Goal: Information Seeking & Learning: Understand process/instructions

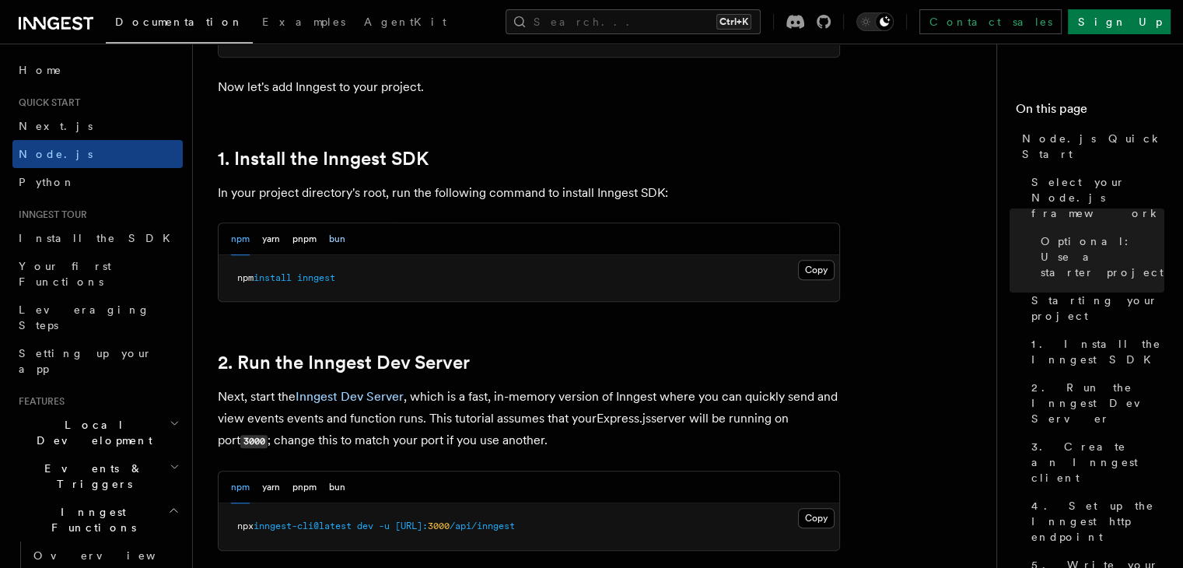
click at [343, 240] on button "bun" at bounding box center [337, 239] width 16 height 32
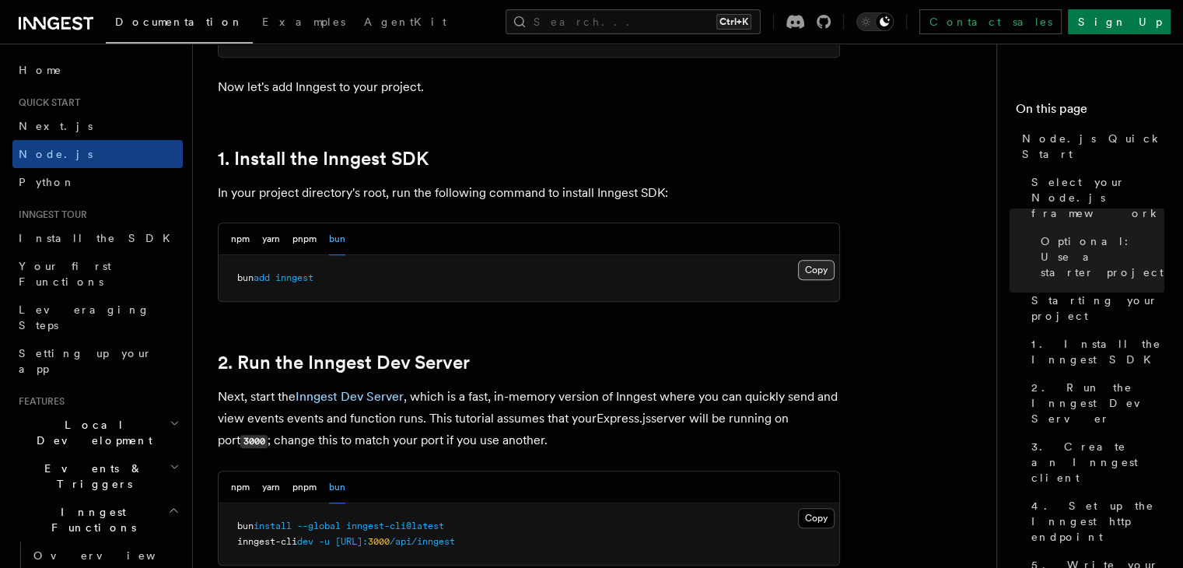
click at [813, 271] on button "Copy Copied" at bounding box center [816, 270] width 37 height 20
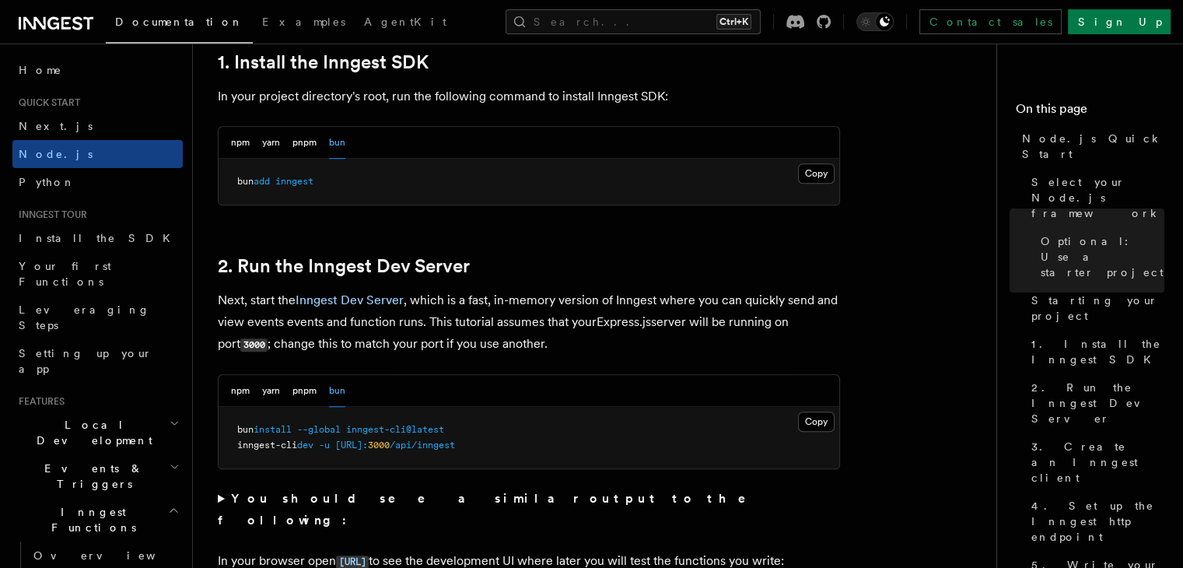
scroll to position [1023, 0]
click at [241, 298] on p "Next, start the Inngest Dev Server , which is a fast, in-memory version of Inng…" at bounding box center [529, 321] width 622 height 66
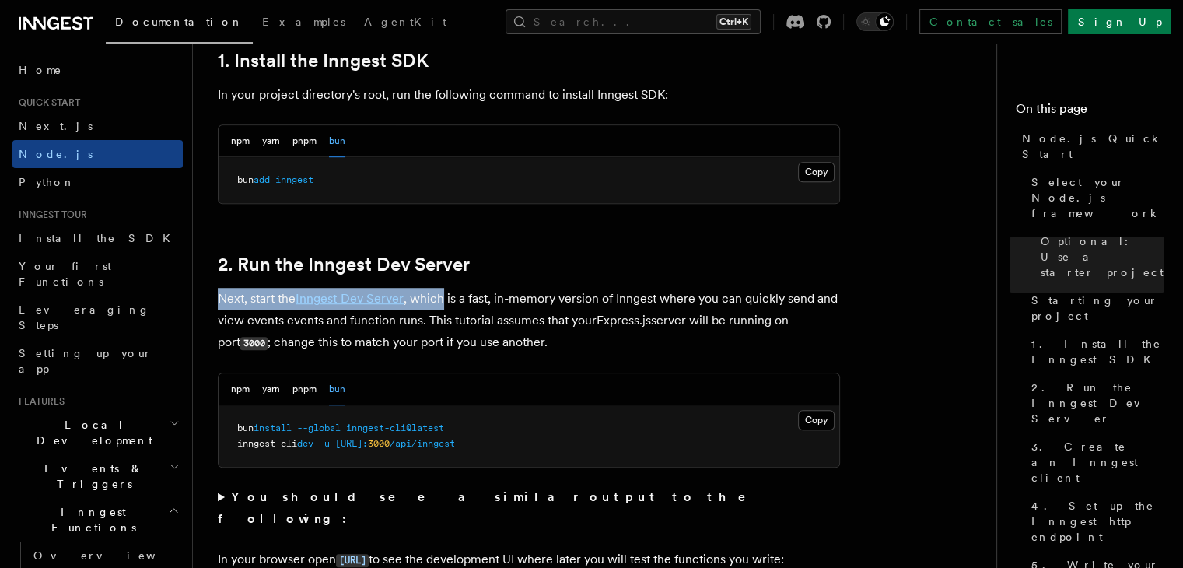
drag, startPoint x: 241, startPoint y: 298, endPoint x: 430, endPoint y: 299, distance: 188.9
click at [430, 299] on p "Next, start the Inngest Dev Server , which is a fast, in-memory version of Inng…" at bounding box center [529, 321] width 622 height 66
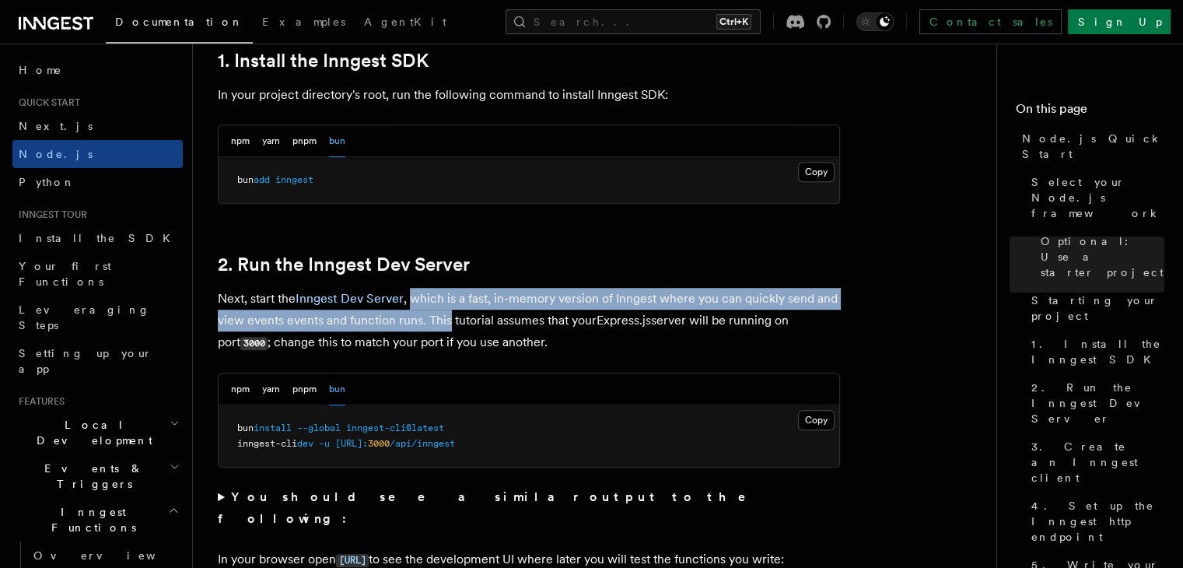
drag, startPoint x: 430, startPoint y: 299, endPoint x: 442, endPoint y: 327, distance: 30.3
click at [442, 327] on p "Next, start the Inngest Dev Server , which is a fast, in-memory version of Inng…" at bounding box center [529, 321] width 622 height 66
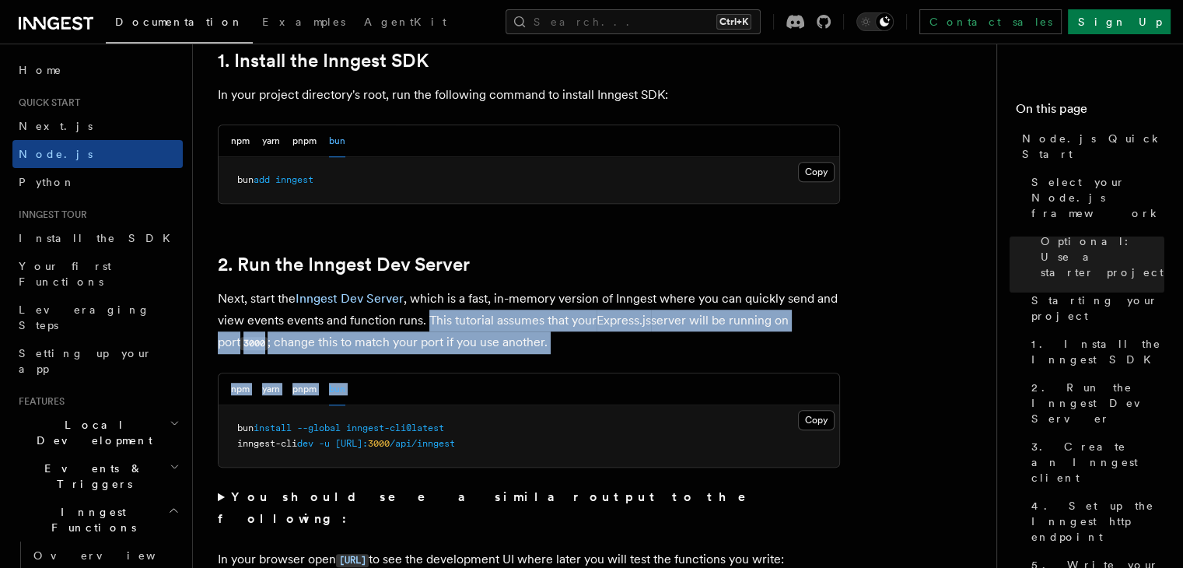
drag, startPoint x: 442, startPoint y: 327, endPoint x: 585, endPoint y: 360, distance: 146.7
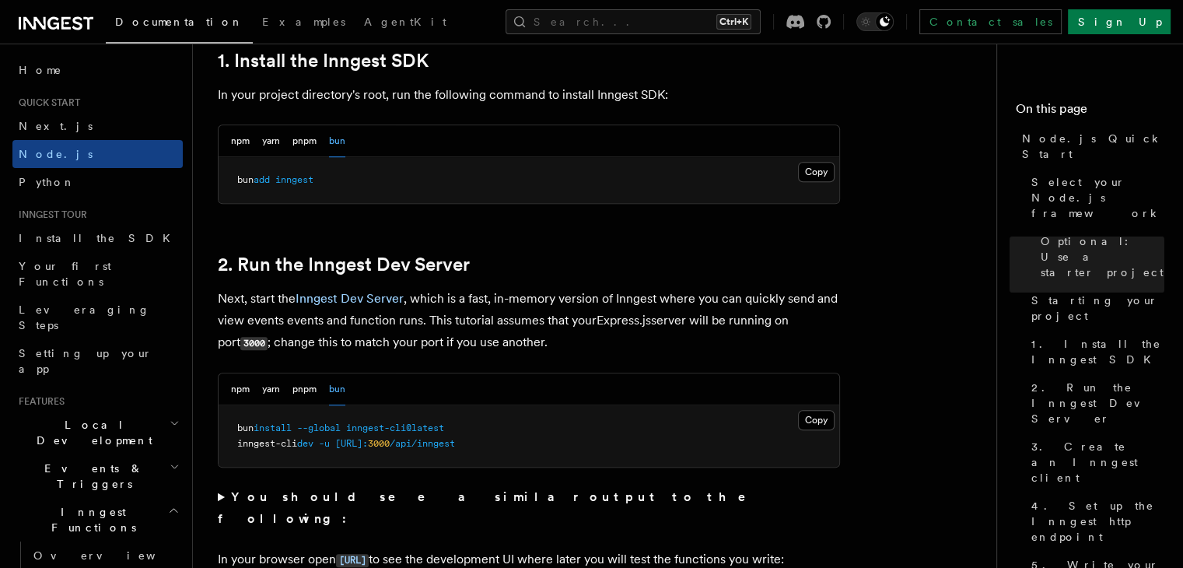
click at [528, 347] on p "Next, start the Inngest Dev Server , which is a fast, in-memory version of Inng…" at bounding box center [529, 321] width 622 height 66
click at [557, 344] on p "Next, start the Inngest Dev Server , which is a fast, in-memory version of Inng…" at bounding box center [529, 321] width 622 height 66
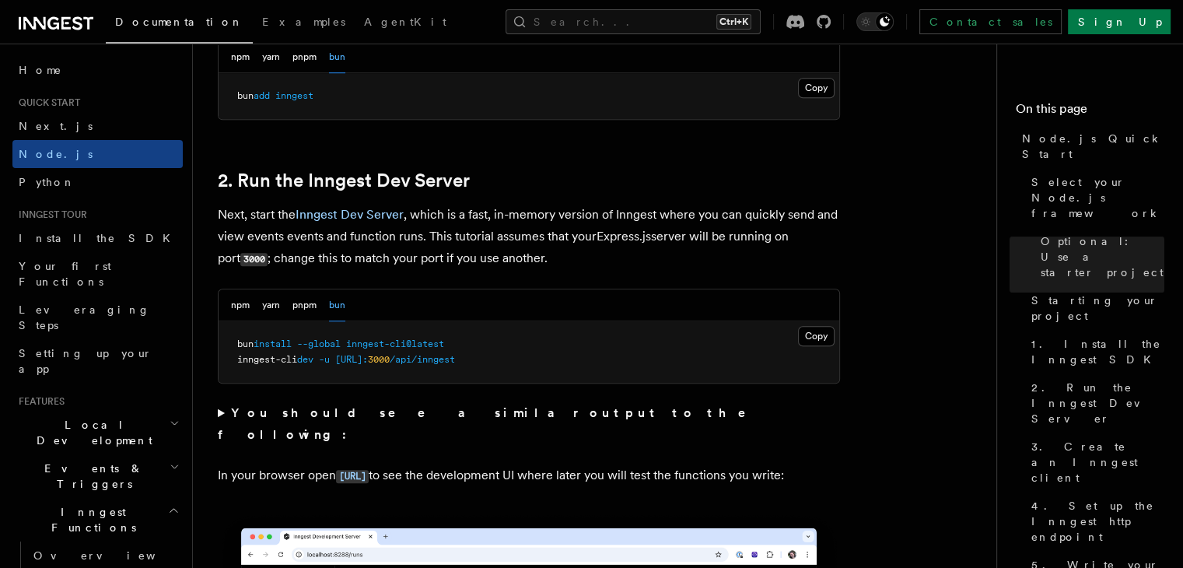
scroll to position [1106, 0]
click at [584, 240] on p "Next, start the Inngest Dev Server , which is a fast, in-memory version of Inng…" at bounding box center [529, 237] width 622 height 66
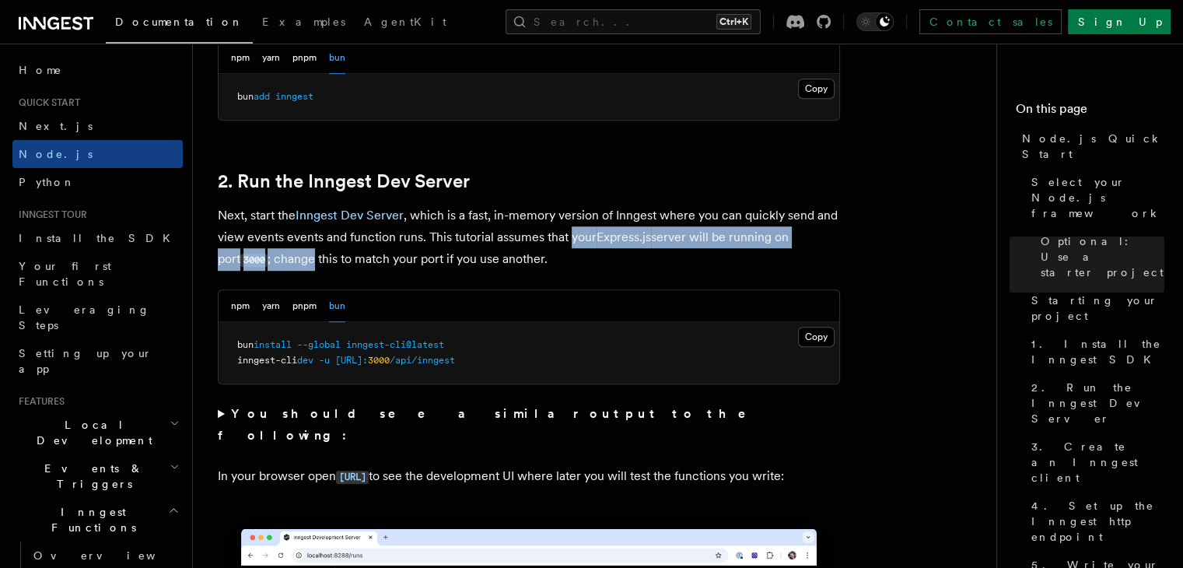
drag, startPoint x: 584, startPoint y: 240, endPoint x: 280, endPoint y: 262, distance: 304.8
click at [280, 262] on p "Next, start the Inngest Dev Server , which is a fast, in-memory version of Inng…" at bounding box center [529, 237] width 622 height 66
drag, startPoint x: 431, startPoint y: 234, endPoint x: 262, endPoint y: 262, distance: 171.0
click at [262, 262] on p "Next, start the Inngest Dev Server , which is a fast, in-memory version of Inng…" at bounding box center [529, 237] width 622 height 66
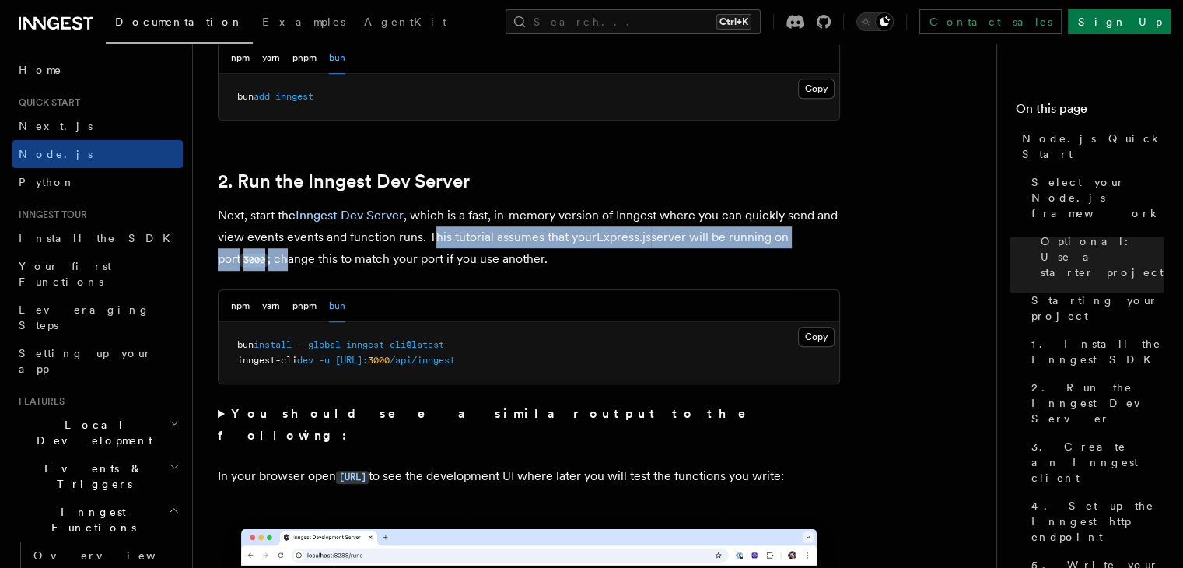
click at [262, 262] on p "Next, start the Inngest Dev Server , which is a fast, in-memory version of Inng…" at bounding box center [529, 237] width 622 height 66
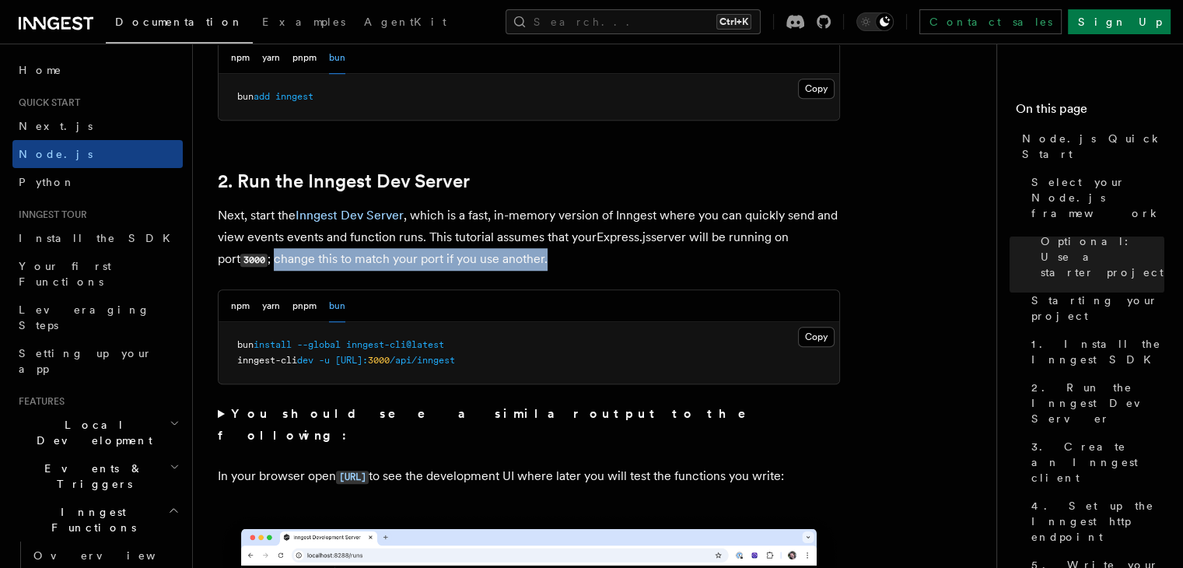
drag, startPoint x: 262, startPoint y: 262, endPoint x: 520, endPoint y: 268, distance: 258.2
click at [520, 268] on p "Next, start the Inngest Dev Server , which is a fast, in-memory version of Inng…" at bounding box center [529, 237] width 622 height 66
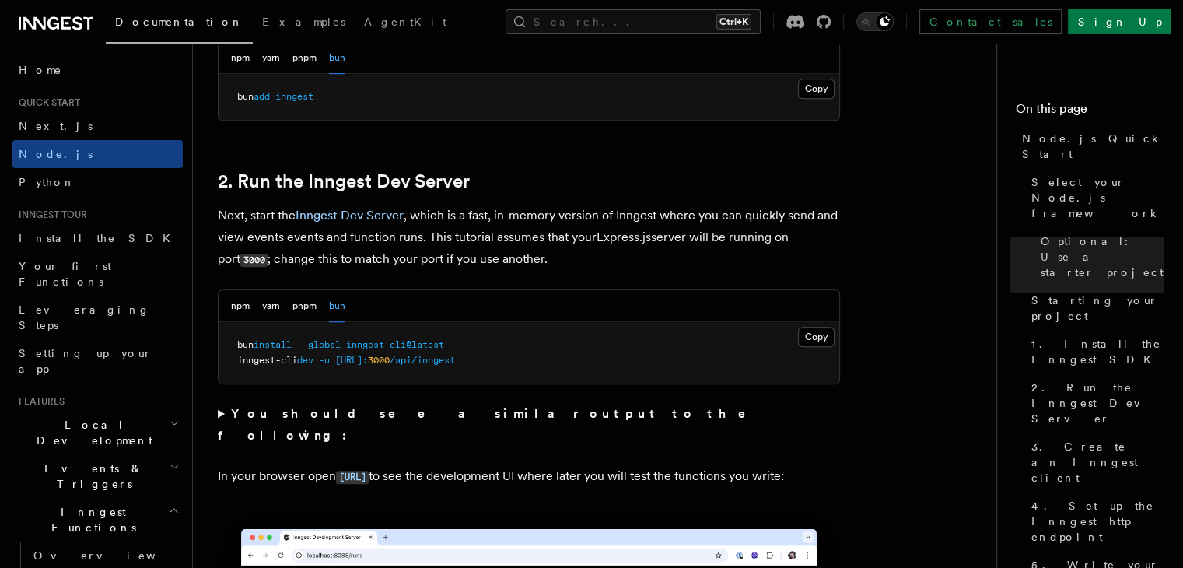
click at [520, 268] on p "Next, start the Inngest Dev Server , which is a fast, in-memory version of Inng…" at bounding box center [529, 237] width 622 height 66
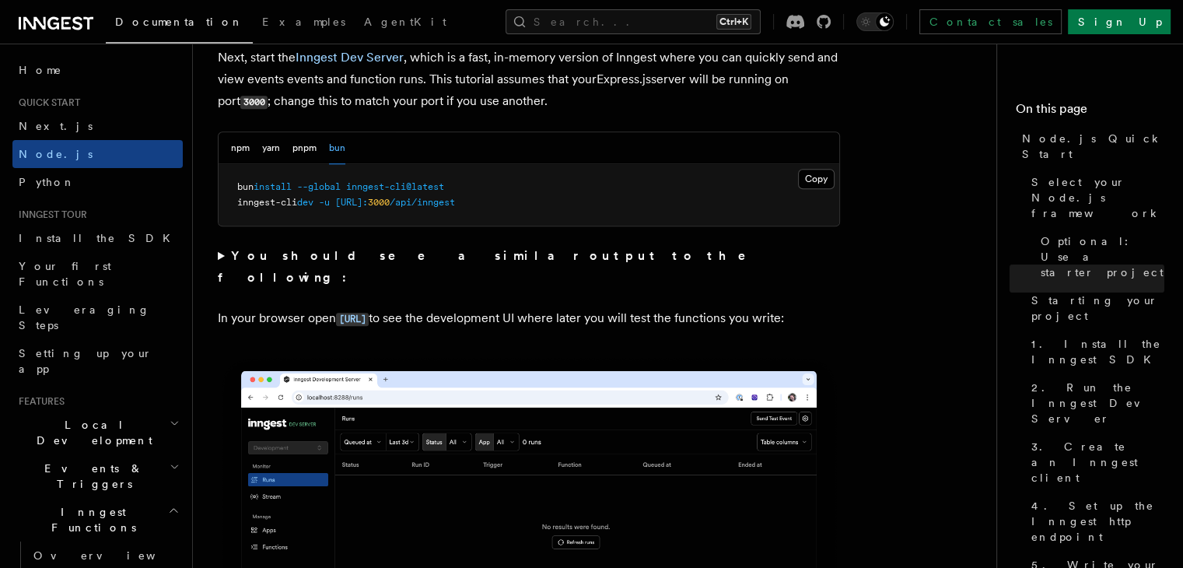
scroll to position [1263, 0]
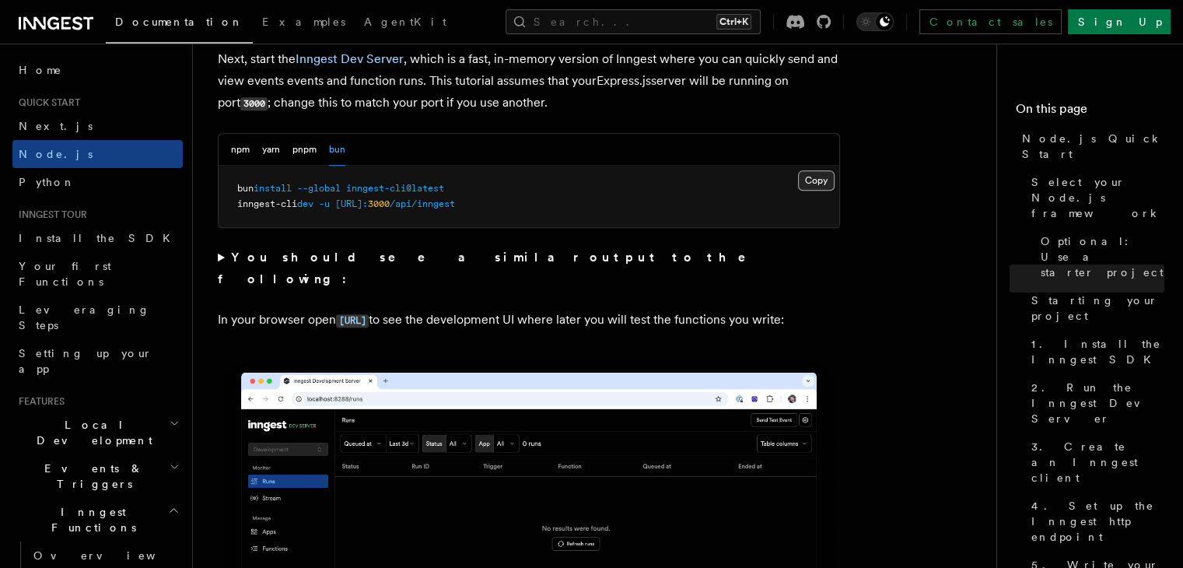
click at [826, 180] on button "Copy Copied" at bounding box center [816, 180] width 37 height 20
click at [225, 251] on summary "You should see a similar output to the following:" at bounding box center [529, 268] width 622 height 44
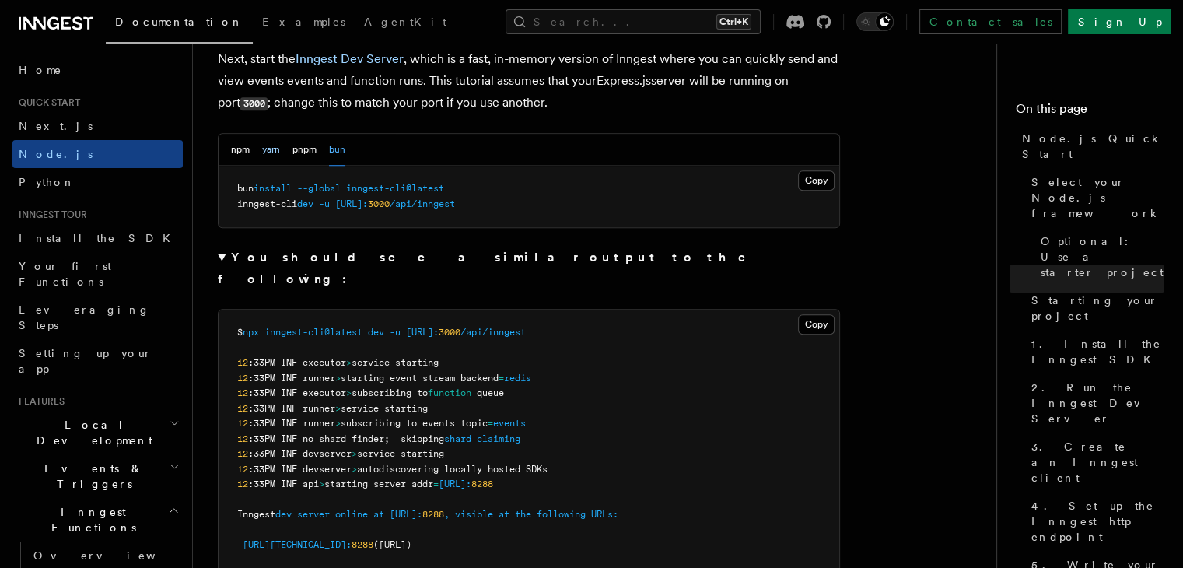
click at [269, 156] on button "yarn" at bounding box center [271, 150] width 18 height 32
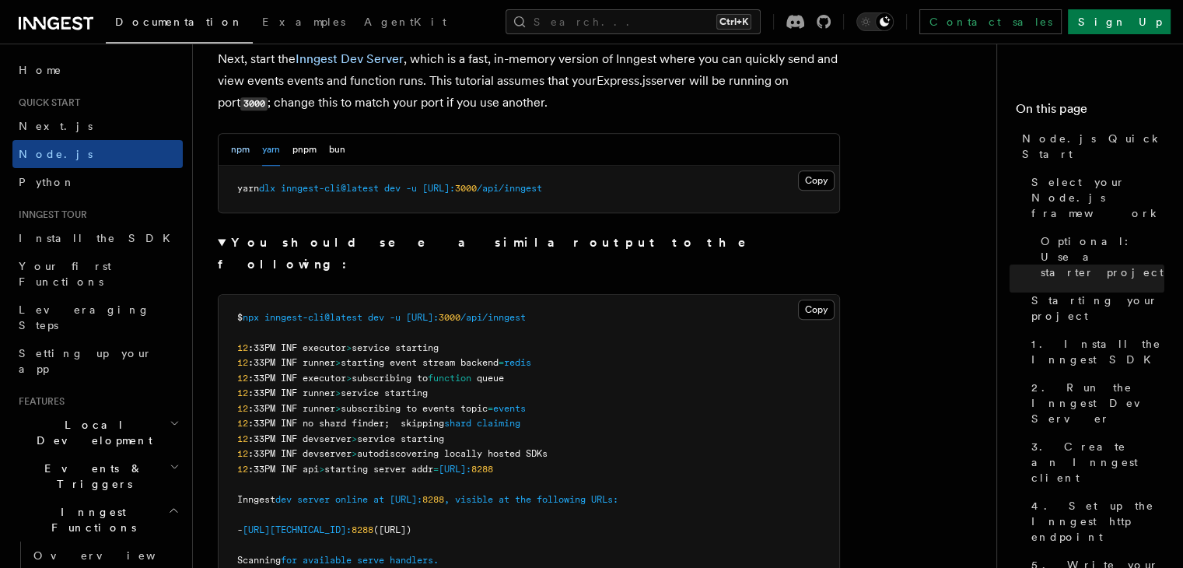
click at [249, 155] on button "npm" at bounding box center [240, 150] width 19 height 32
click at [334, 153] on button "bun" at bounding box center [337, 150] width 16 height 32
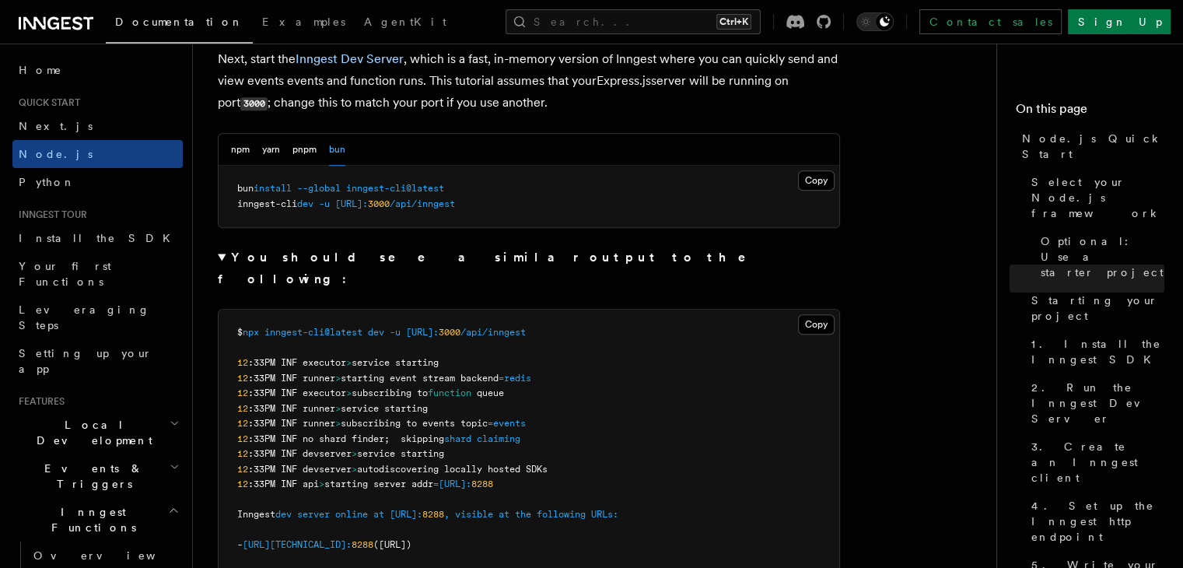
click at [320, 183] on span "--global" at bounding box center [319, 188] width 44 height 11
drag, startPoint x: 320, startPoint y: 183, endPoint x: 466, endPoint y: 190, distance: 146.3
click at [466, 190] on pre "bun install --global inngest-cli@latest inngest-cli dev -u [URL]: 3000 /api/inn…" at bounding box center [528, 196] width 620 height 61
click at [259, 327] on span "npx" at bounding box center [251, 332] width 16 height 11
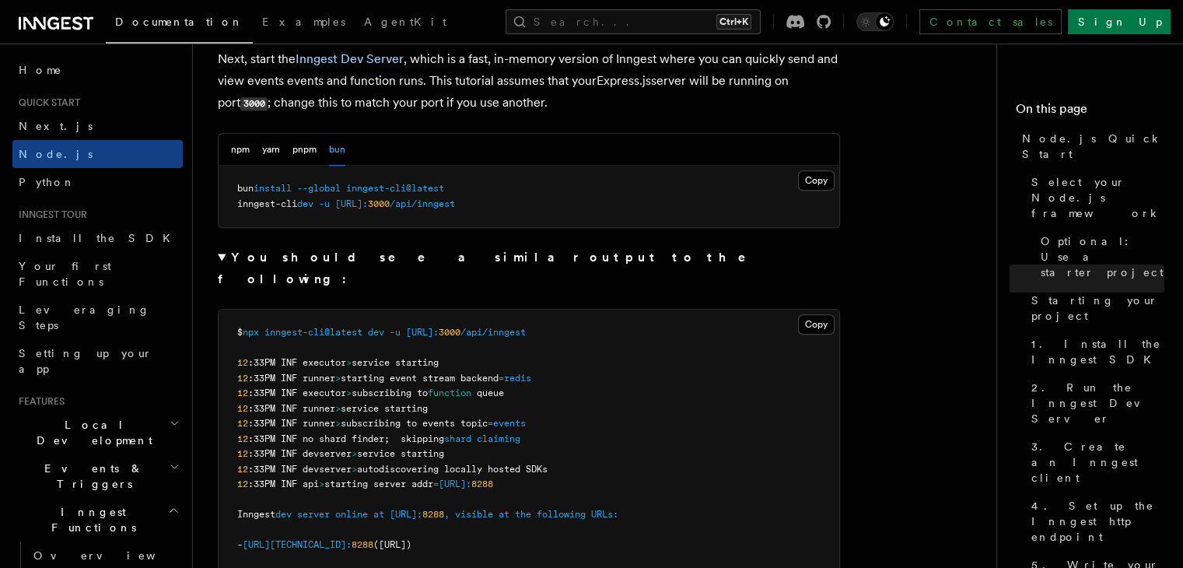
drag, startPoint x: 260, startPoint y: 308, endPoint x: 457, endPoint y: 312, distance: 197.5
click at [457, 327] on span "$ npx inngest-cli@latest dev -u [URL]: 3000 /api/inngest" at bounding box center [381, 332] width 288 height 11
click at [603, 313] on pre "$ npx inngest-cli@latest dev -u [URL]: 3000 /api/inngest 12 :33PM INF executor …" at bounding box center [528, 461] width 620 height 304
drag, startPoint x: 249, startPoint y: 313, endPoint x: 637, endPoint y: 327, distance: 388.2
click at [637, 327] on pre "$ npx inngest-cli@latest dev -u [URL]: 3000 /api/inngest 12 :33PM INF executor …" at bounding box center [528, 461] width 620 height 304
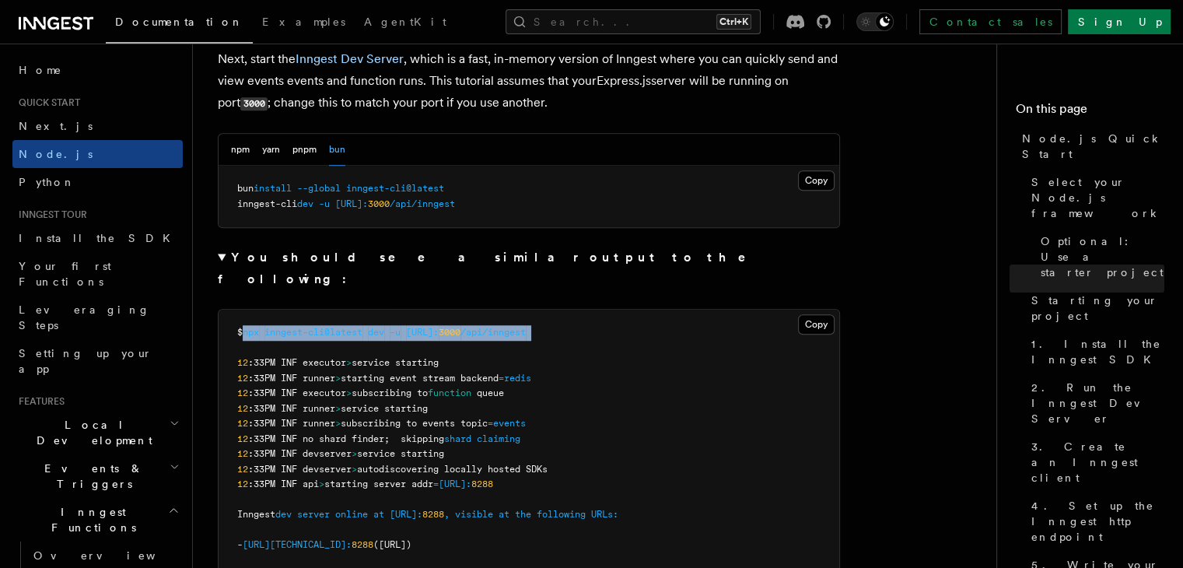
click at [637, 327] on pre "$ npx inngest-cli@latest dev -u [URL]: 3000 /api/inngest 12 :33PM INF executor …" at bounding box center [528, 461] width 620 height 304
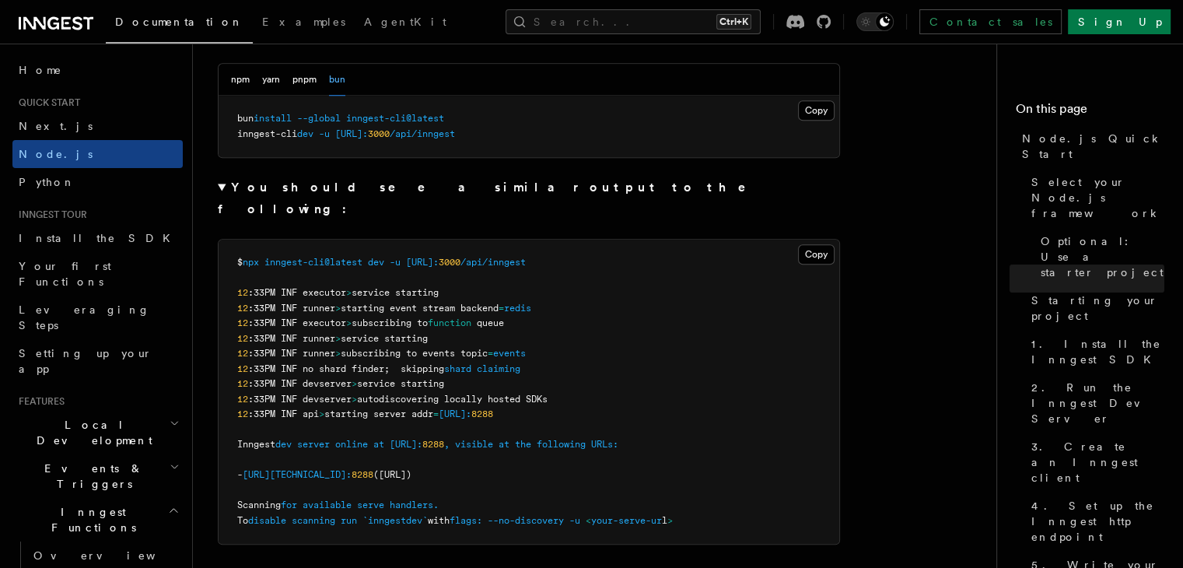
scroll to position [1331, 0]
click at [259, 258] on span "npx" at bounding box center [251, 263] width 16 height 11
drag, startPoint x: 264, startPoint y: 239, endPoint x: 253, endPoint y: 239, distance: 10.1
click at [253, 258] on span "npx" at bounding box center [251, 263] width 16 height 11
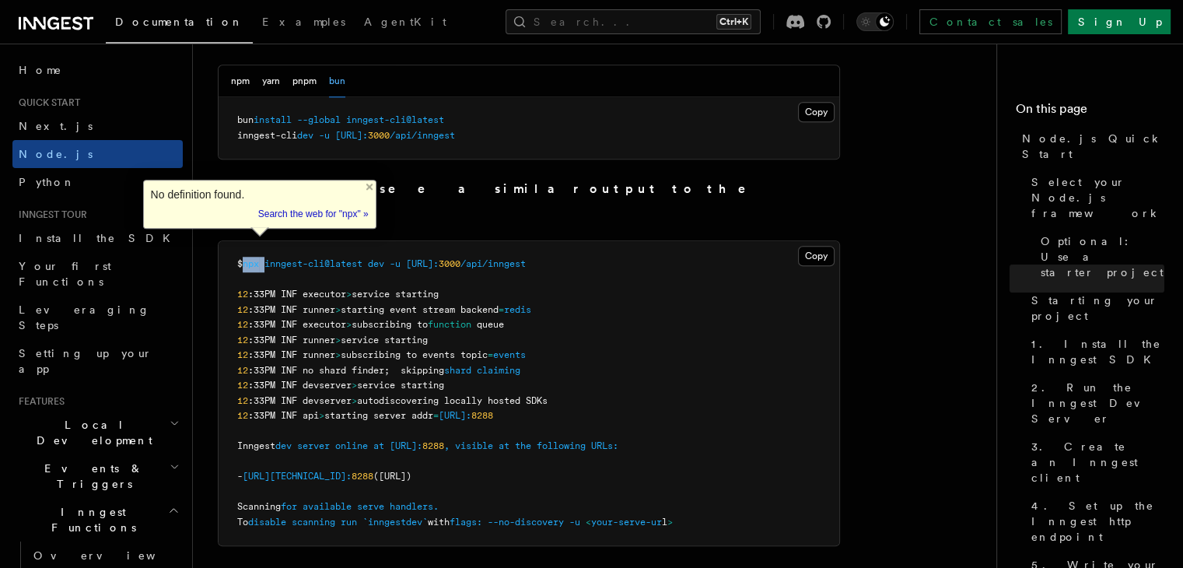
click at [253, 258] on span "npx" at bounding box center [251, 263] width 16 height 11
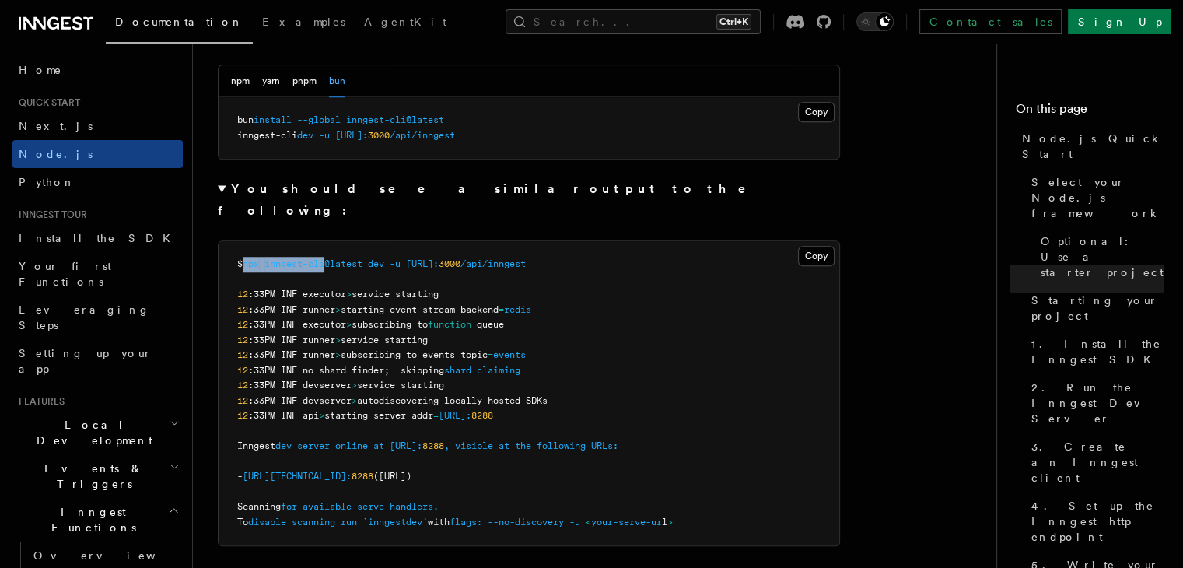
drag, startPoint x: 253, startPoint y: 239, endPoint x: 313, endPoint y: 238, distance: 59.1
click at [313, 258] on span "$ npx inngest-cli@latest dev -u [URL]: 3000 /api/inngest" at bounding box center [381, 263] width 288 height 11
click at [236, 84] on button "npm" at bounding box center [240, 81] width 19 height 32
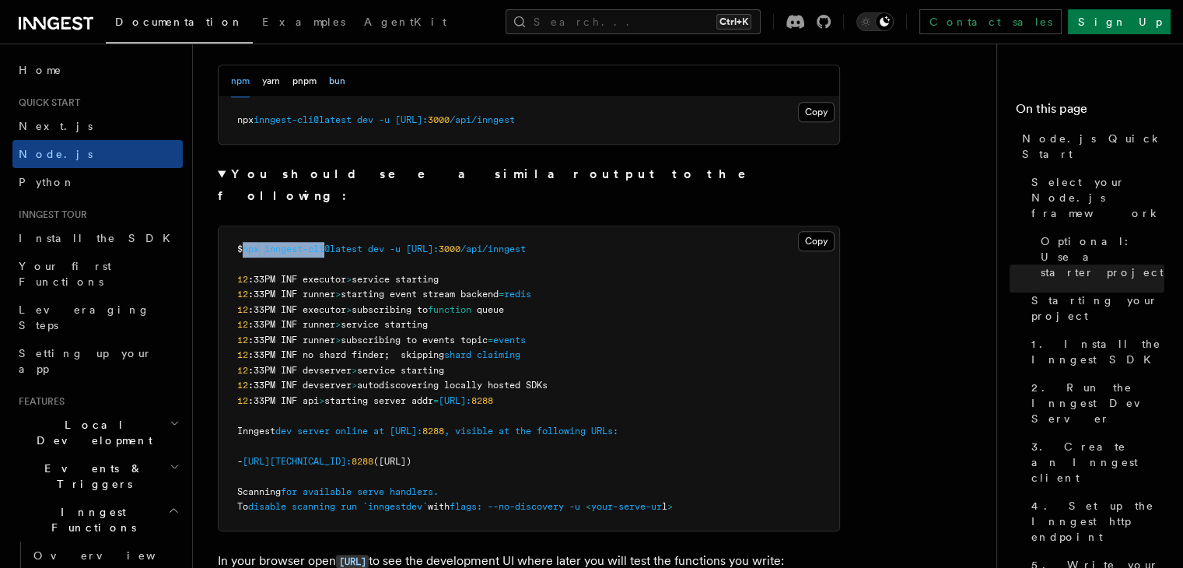
click at [340, 85] on button "bun" at bounding box center [337, 81] width 16 height 32
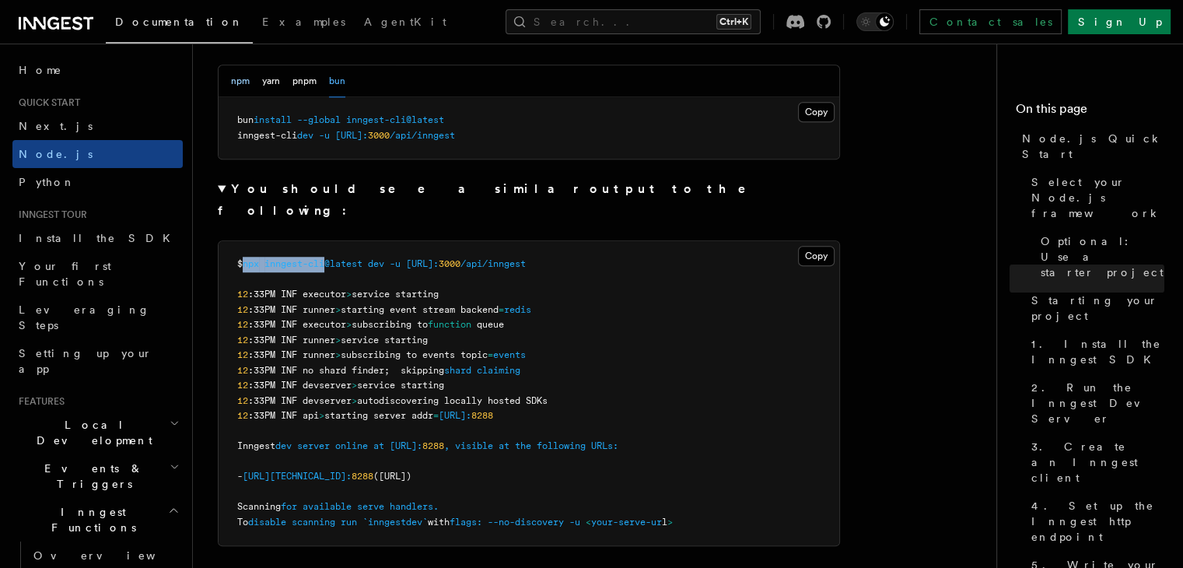
click at [235, 80] on button "npm" at bounding box center [240, 81] width 19 height 32
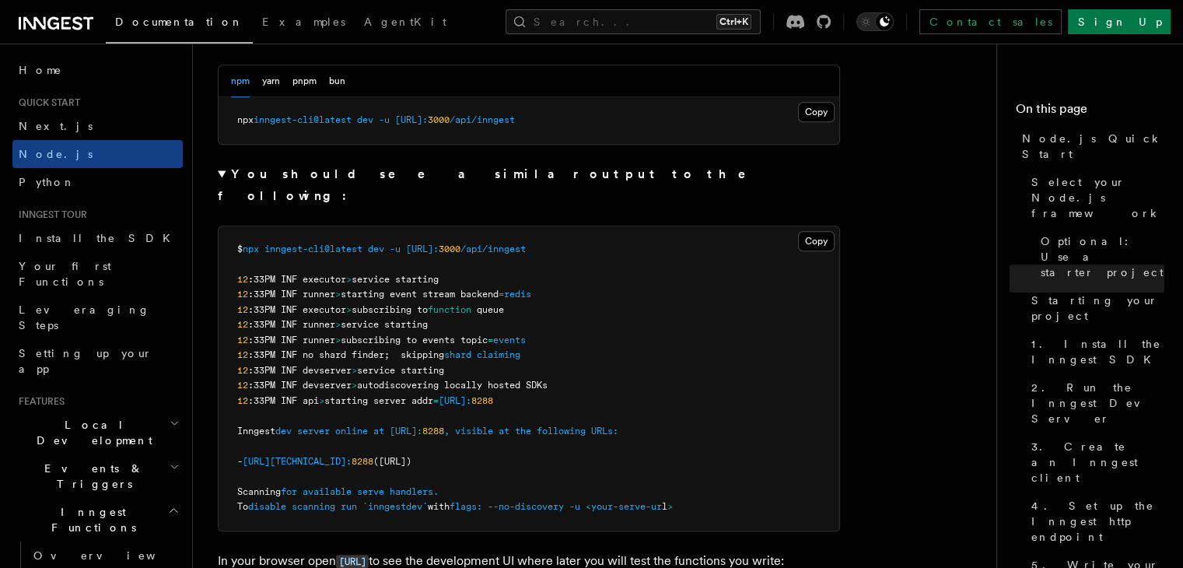
click at [243, 121] on span "npx" at bounding box center [245, 119] width 16 height 11
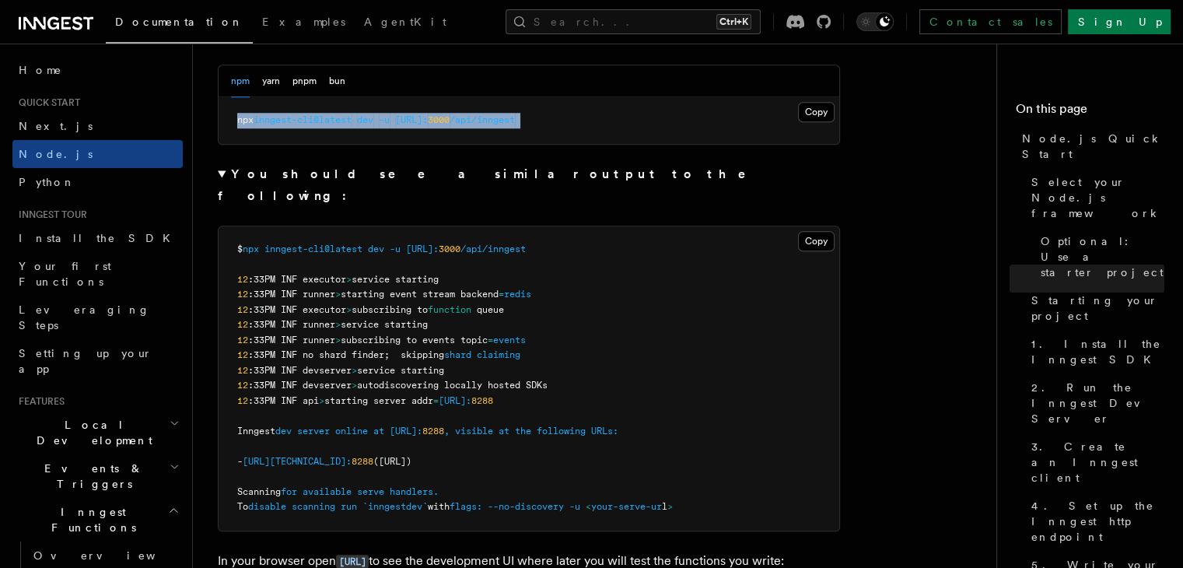
drag, startPoint x: 243, startPoint y: 121, endPoint x: 604, endPoint y: 125, distance: 361.6
click at [604, 125] on pre "npx inngest-cli@latest dev -u [URL]: 3000 /api/inngest" at bounding box center [528, 120] width 620 height 47
copy div "npx inngest-cli@latest dev -u [URL]: 3000 /api/inngest"
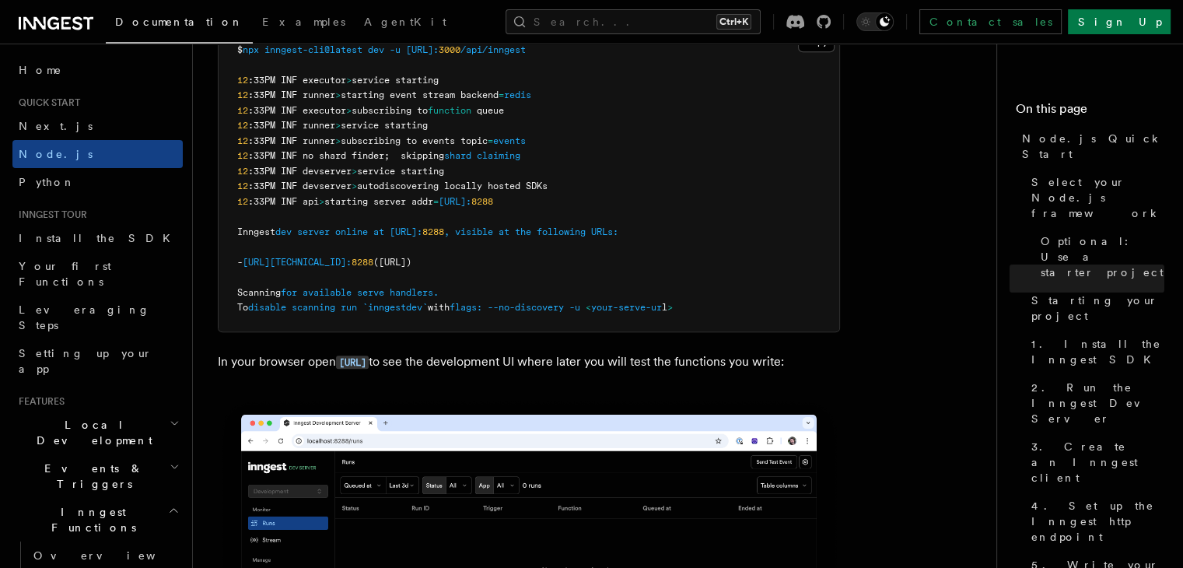
scroll to position [1530, 0]
click at [369, 355] on code "[URL]" at bounding box center [352, 361] width 33 height 13
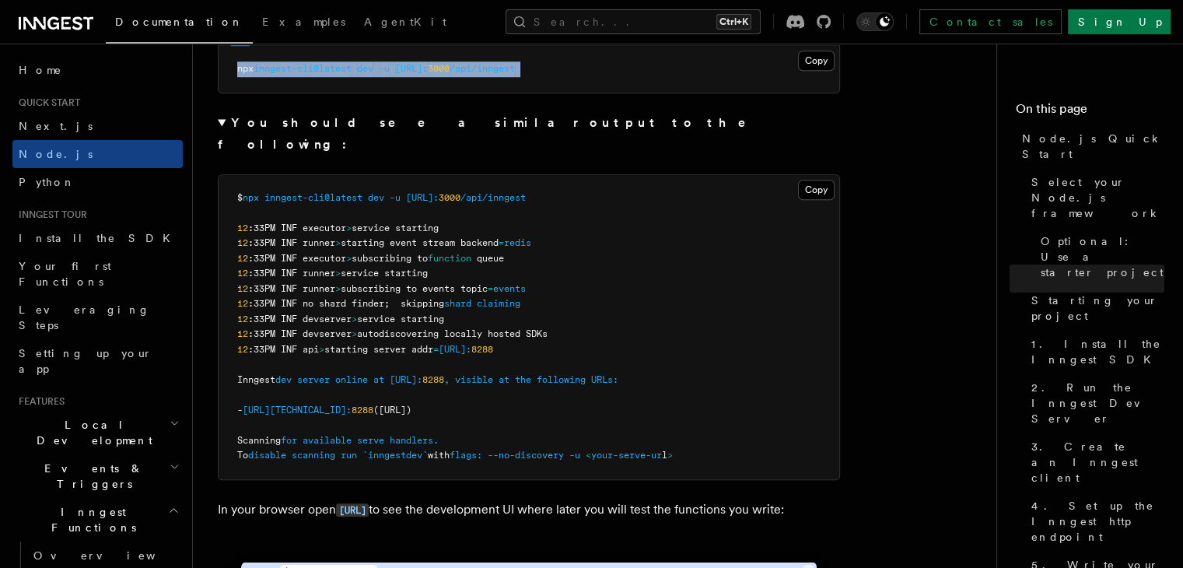
scroll to position [1383, 0]
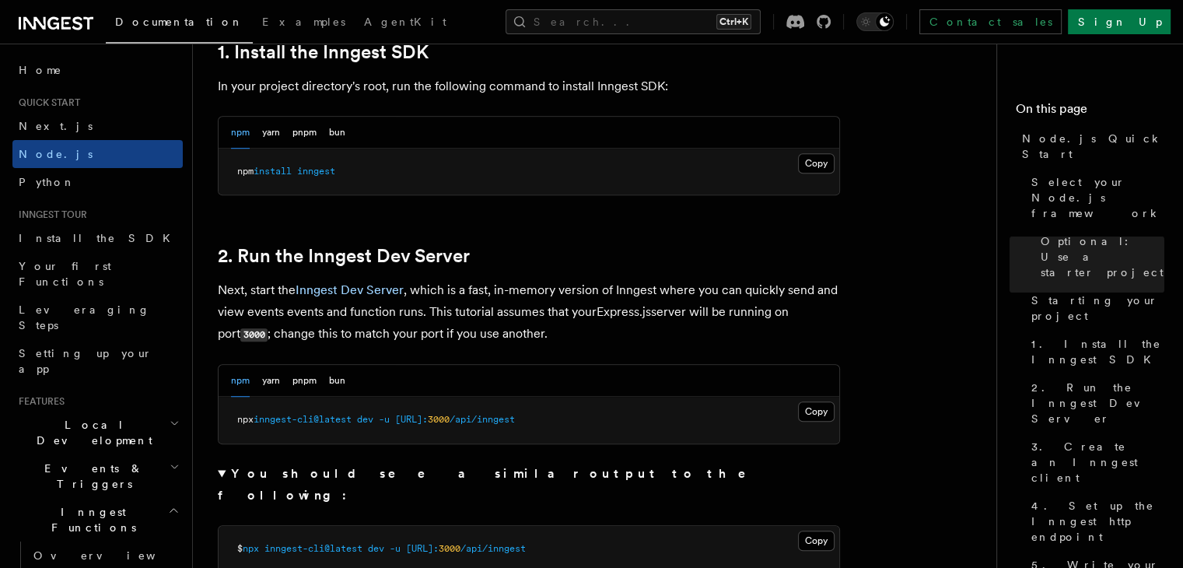
click at [529, 302] on p "Next, start the Inngest Dev Server , which is a fast, in-memory version of Inng…" at bounding box center [529, 312] width 622 height 66
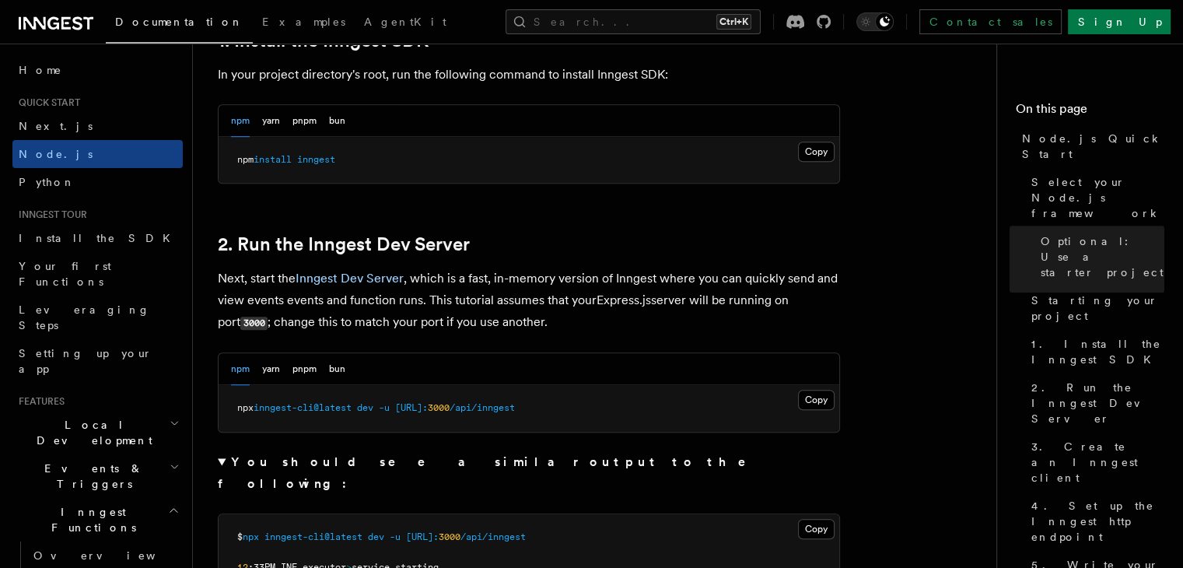
scroll to position [1044, 0]
click at [277, 273] on p "Next, start the Inngest Dev Server , which is a fast, in-memory version of Inng…" at bounding box center [529, 300] width 622 height 66
drag, startPoint x: 277, startPoint y: 273, endPoint x: 470, endPoint y: 278, distance: 192.9
click at [470, 278] on p "Next, start the Inngest Dev Server , which is a fast, in-memory version of Inng…" at bounding box center [529, 300] width 622 height 66
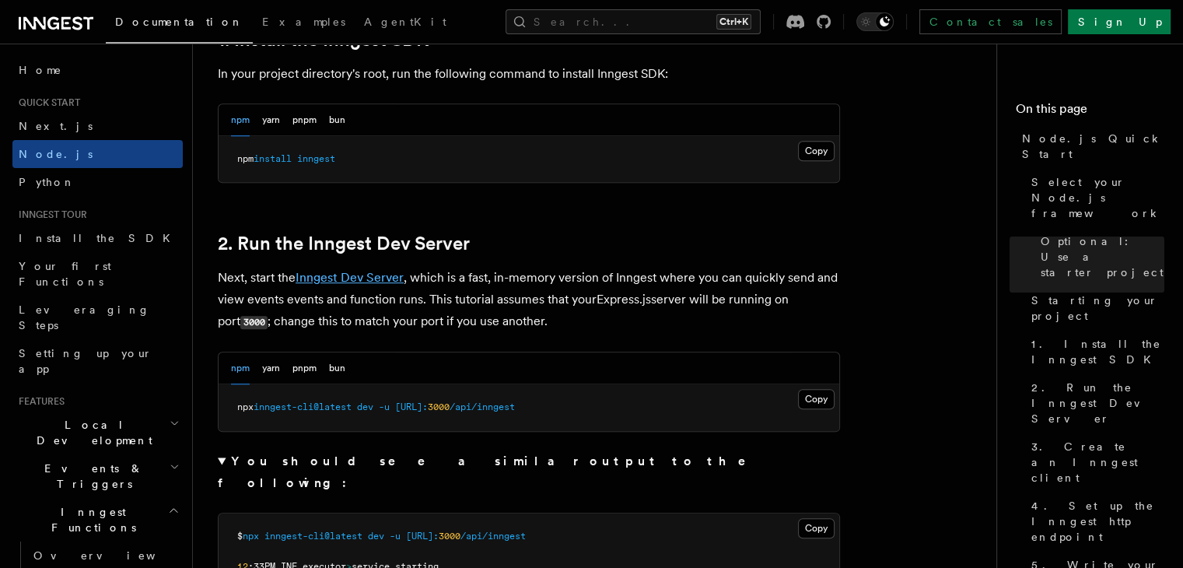
click at [377, 281] on link "Inngest Dev Server" at bounding box center [349, 277] width 108 height 15
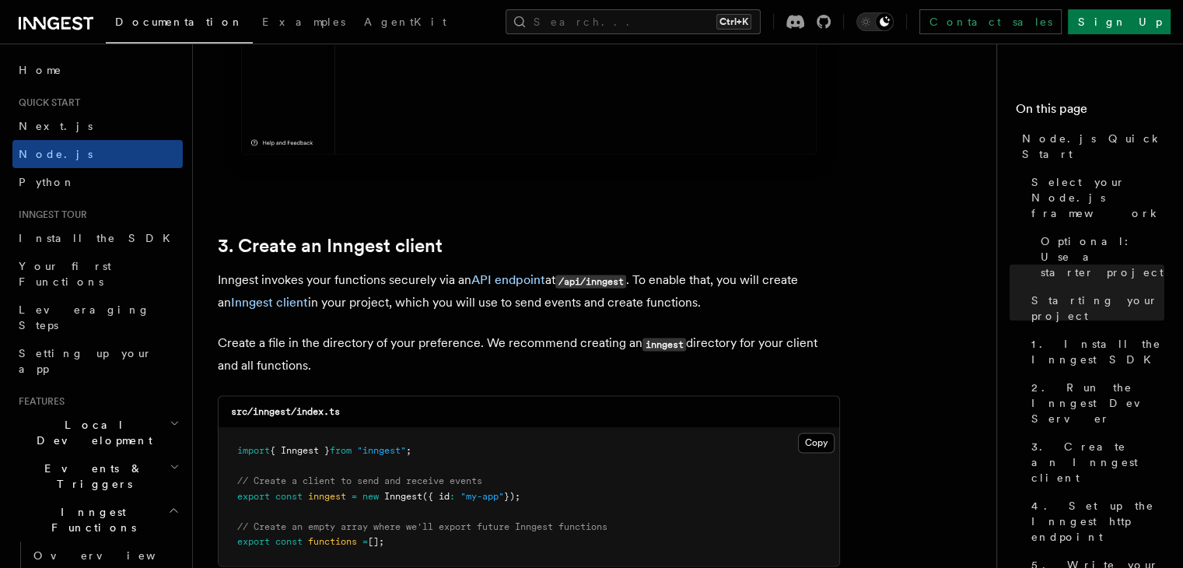
scroll to position [2177, 0]
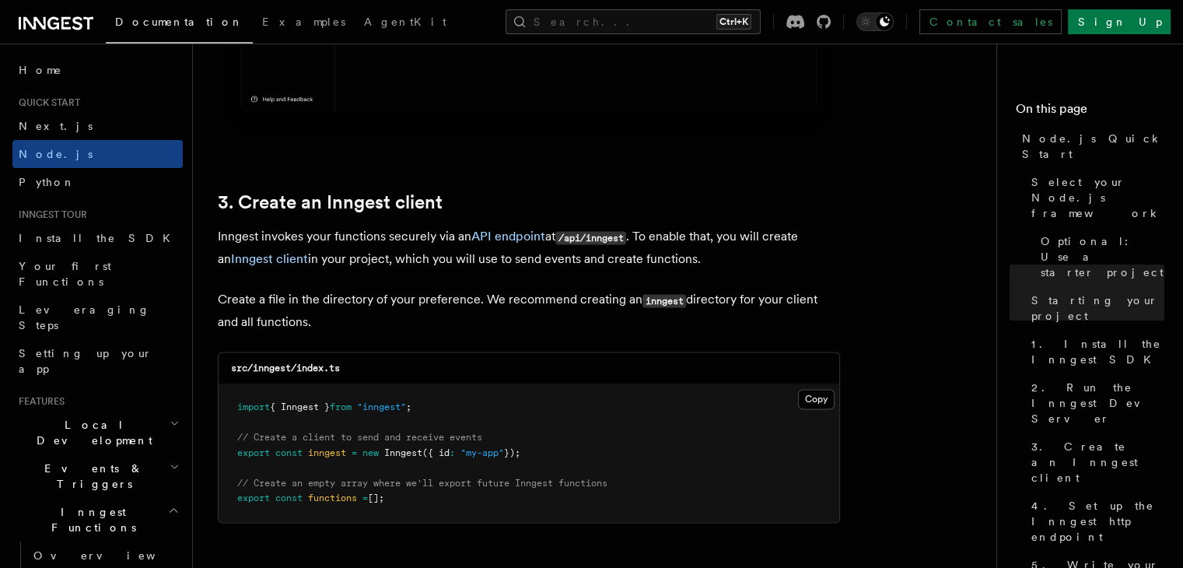
click at [256, 298] on p "Create a file in the directory of your preference. We recommend creating an inn…" at bounding box center [529, 310] width 622 height 44
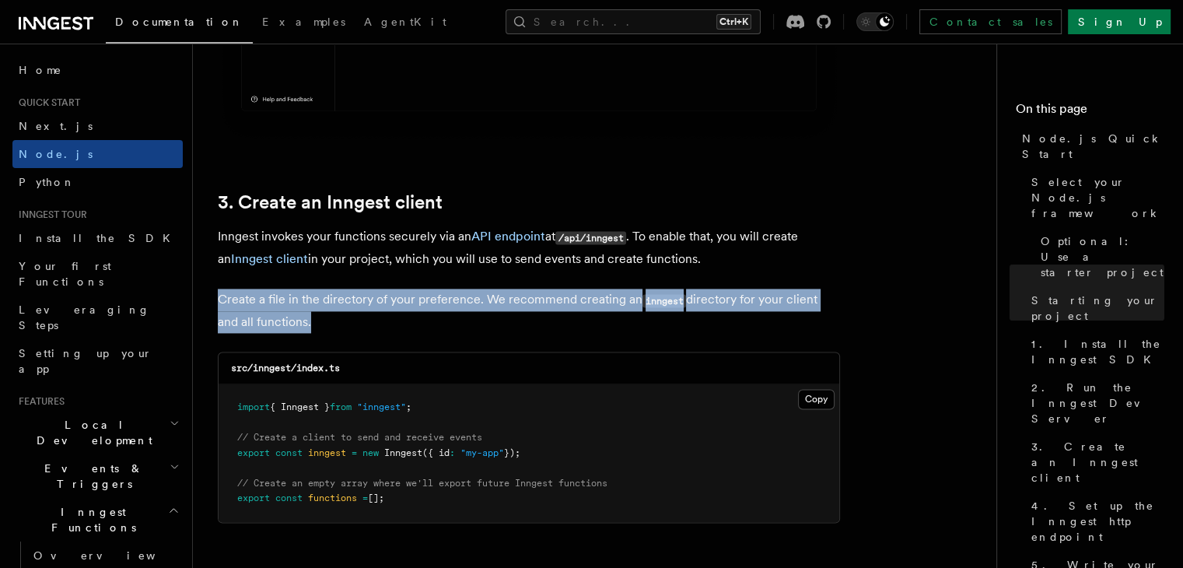
drag, startPoint x: 256, startPoint y: 298, endPoint x: 480, endPoint y: 304, distance: 224.0
click at [480, 304] on p "Create a file in the directory of your preference. We recommend creating an inn…" at bounding box center [529, 310] width 622 height 44
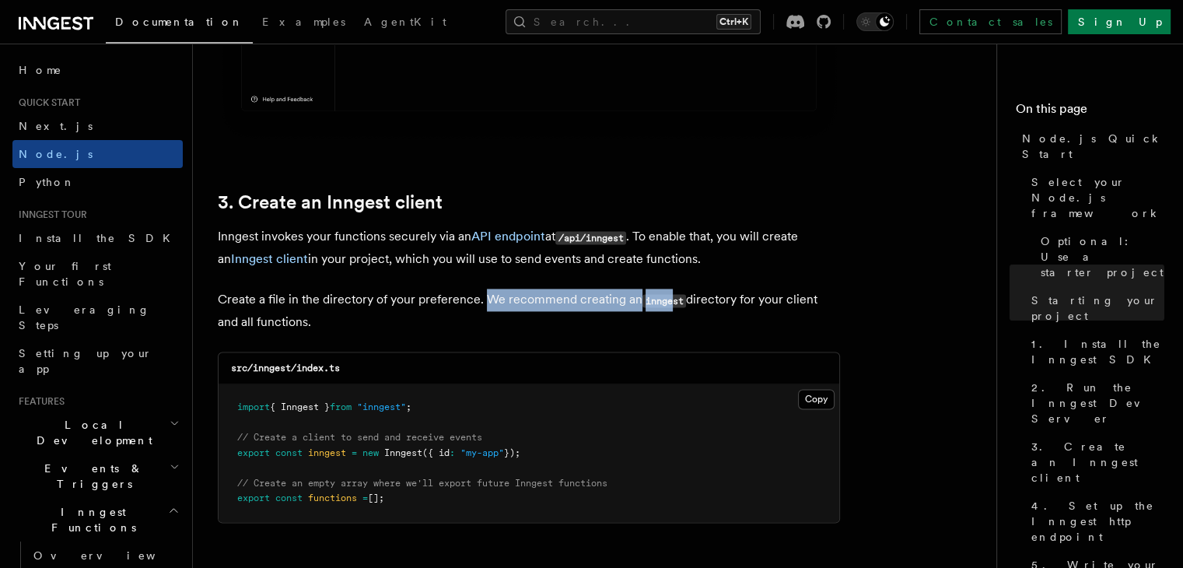
drag, startPoint x: 480, startPoint y: 304, endPoint x: 669, endPoint y: 306, distance: 188.9
click at [669, 306] on p "Create a file in the directory of your preference. We recommend creating an inn…" at bounding box center [529, 310] width 622 height 44
click at [728, 306] on p "Create a file in the directory of your preference. We recommend creating an inn…" at bounding box center [529, 310] width 622 height 44
click at [739, 313] on p "Create a file in the directory of your preference. We recommend creating an inn…" at bounding box center [529, 310] width 622 height 44
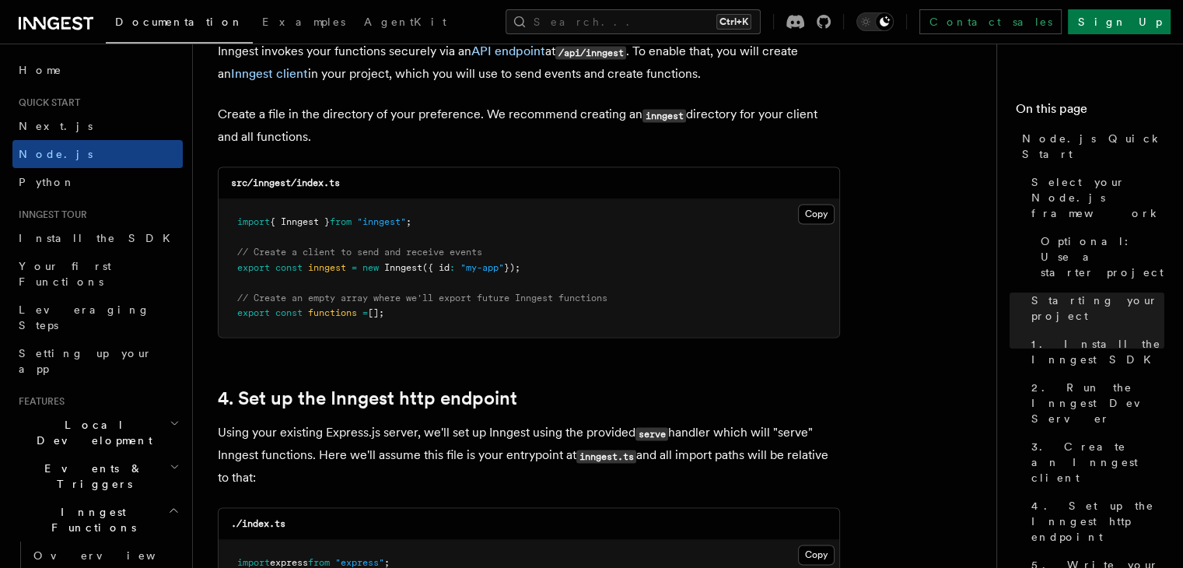
scroll to position [2359, 0]
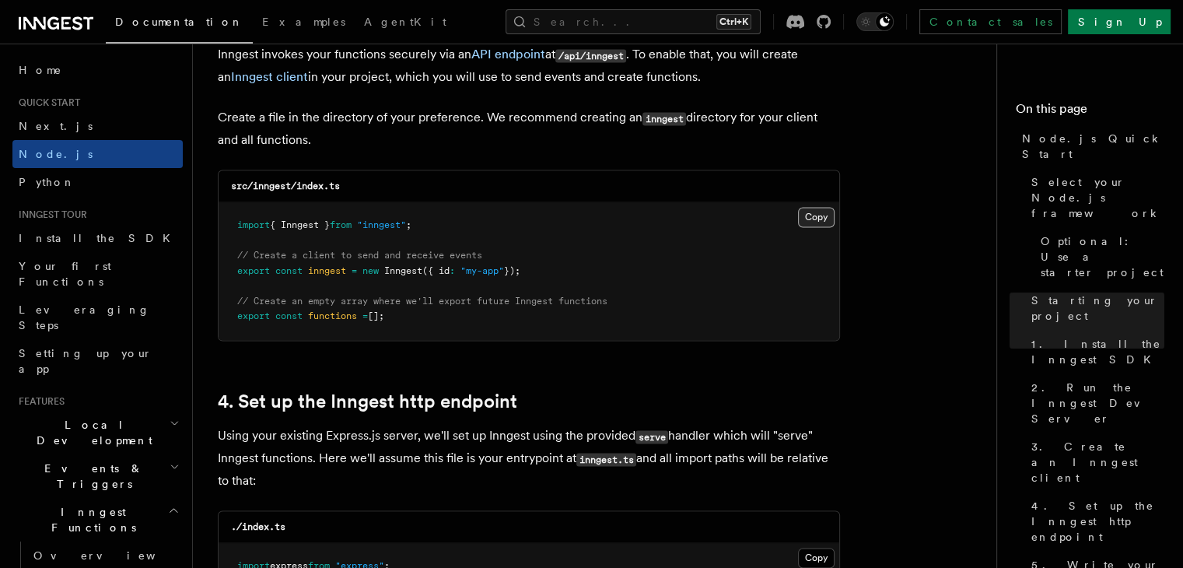
click at [811, 222] on button "Copy Copied" at bounding box center [816, 217] width 37 height 20
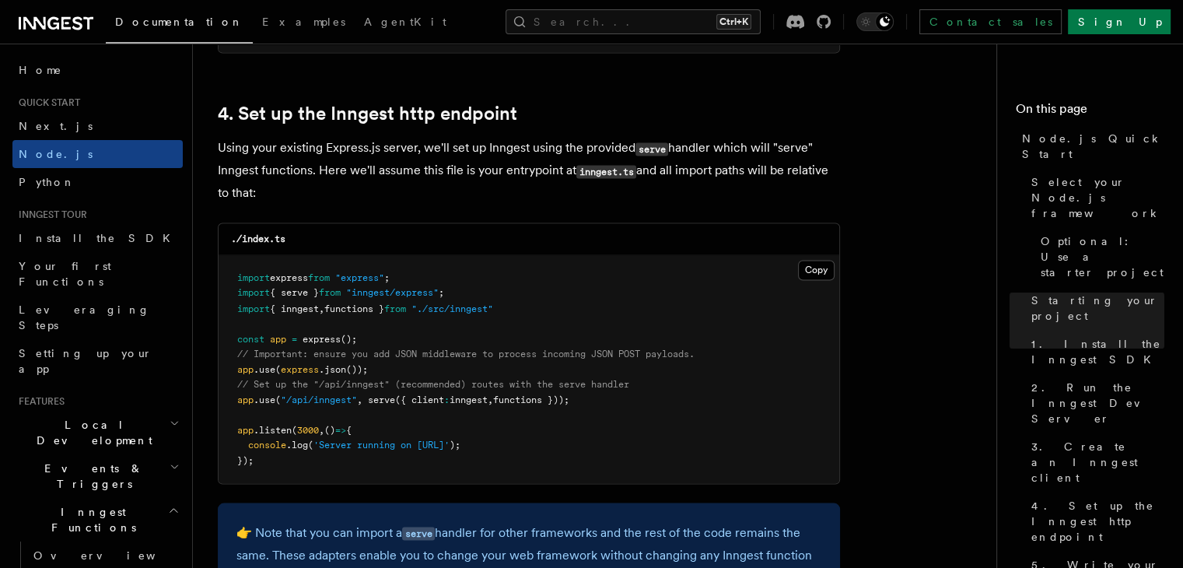
scroll to position [2667, 0]
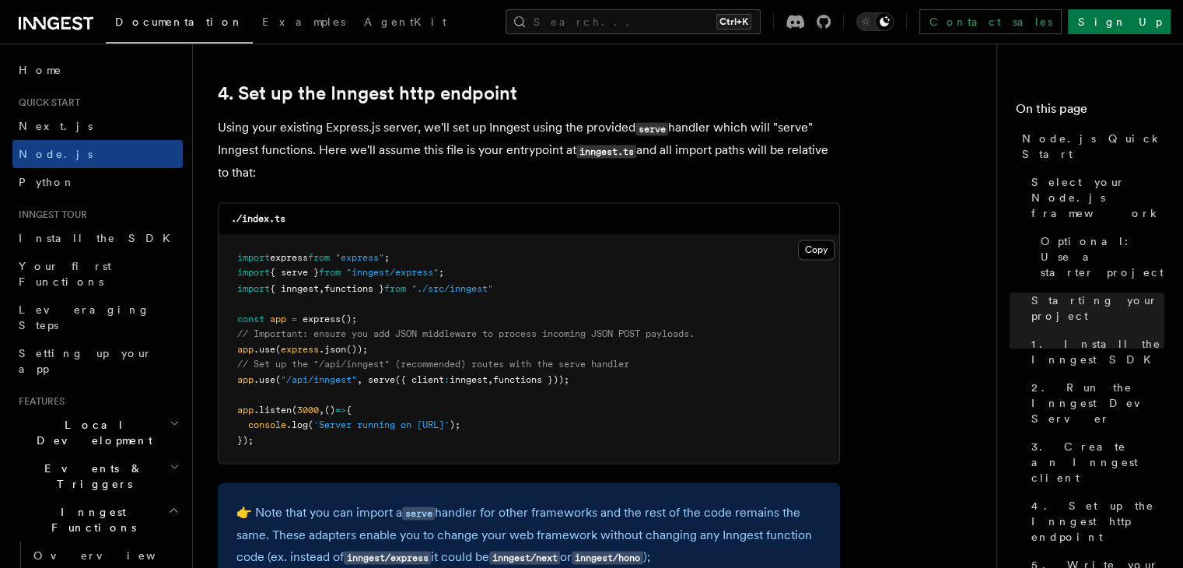
drag, startPoint x: 597, startPoint y: 386, endPoint x: 236, endPoint y: 382, distance: 360.8
click at [236, 382] on pre "import express from "express" ; import { serve } from "inngest/express" ; impor…" at bounding box center [528, 349] width 620 height 229
copy span "app .use ( "/api/inngest" , serve ({ client : inngest , functions }));"
click at [249, 285] on span "import" at bounding box center [253, 287] width 33 height 11
drag, startPoint x: 249, startPoint y: 285, endPoint x: 535, endPoint y: 293, distance: 286.2
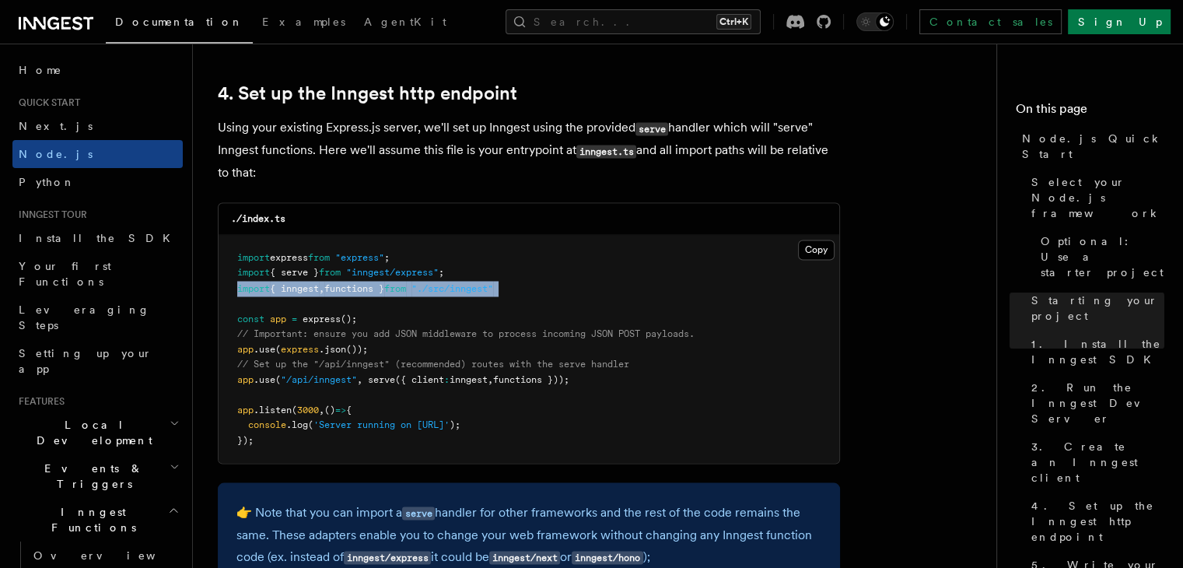
click at [535, 293] on pre "import express from "express" ; import { serve } from "inngest/express" ; impor…" at bounding box center [528, 349] width 620 height 229
drag, startPoint x: 529, startPoint y: 285, endPoint x: 234, endPoint y: 270, distance: 295.8
click at [234, 270] on pre "import express from "express" ; import { serve } from "inngest/express" ; impor…" at bounding box center [528, 349] width 620 height 229
copy code "import { serve } from "inngest/express" ; import { inngest , functions } from "…"
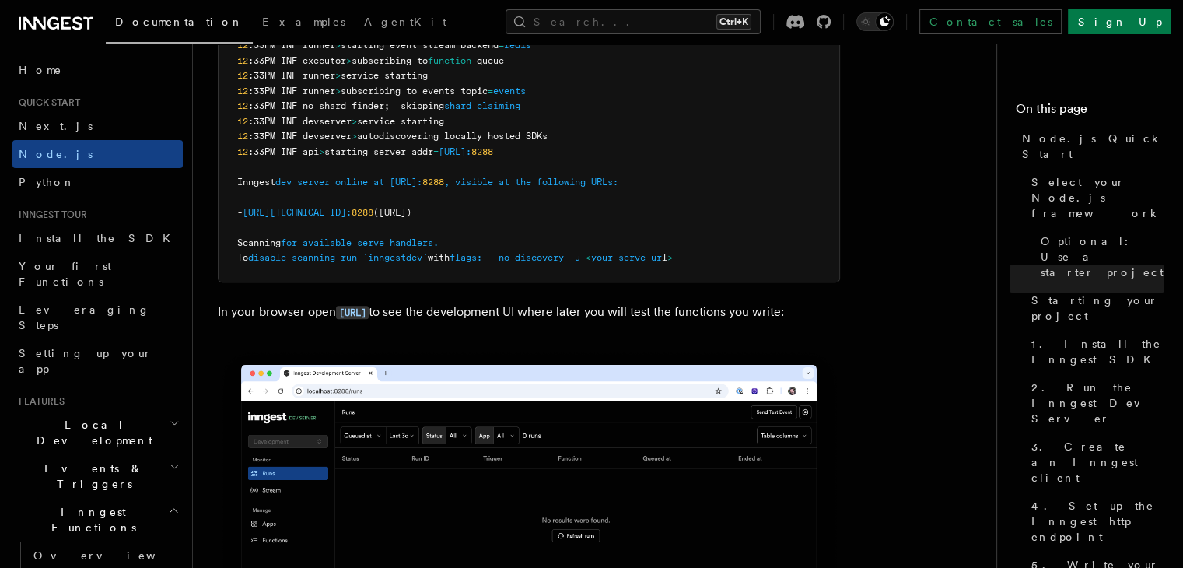
scroll to position [1576, 0]
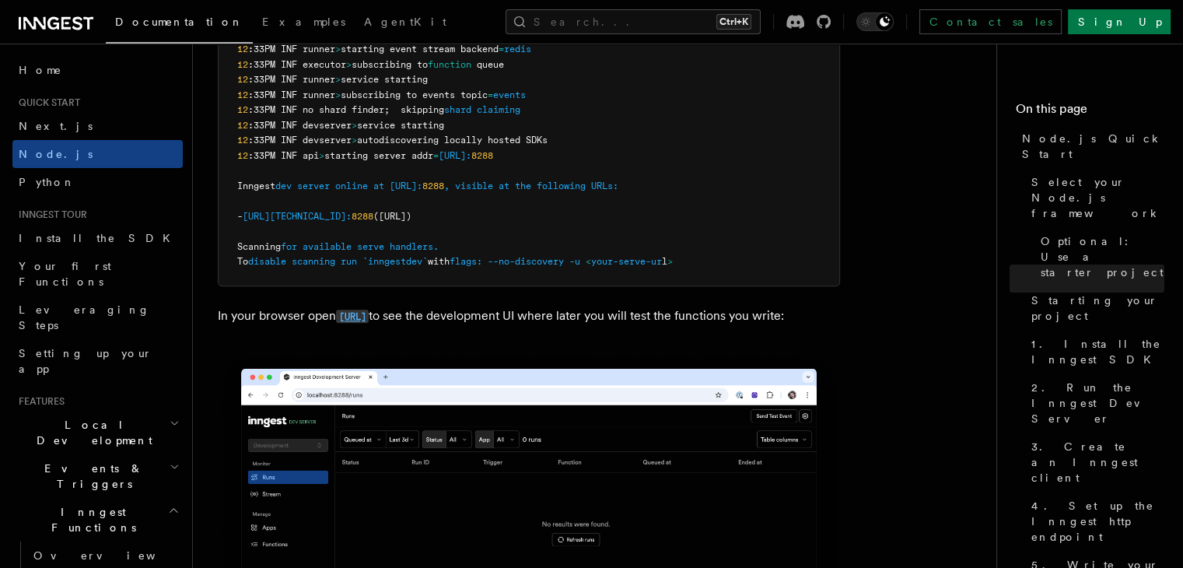
click at [369, 309] on code "[URL]" at bounding box center [352, 315] width 33 height 13
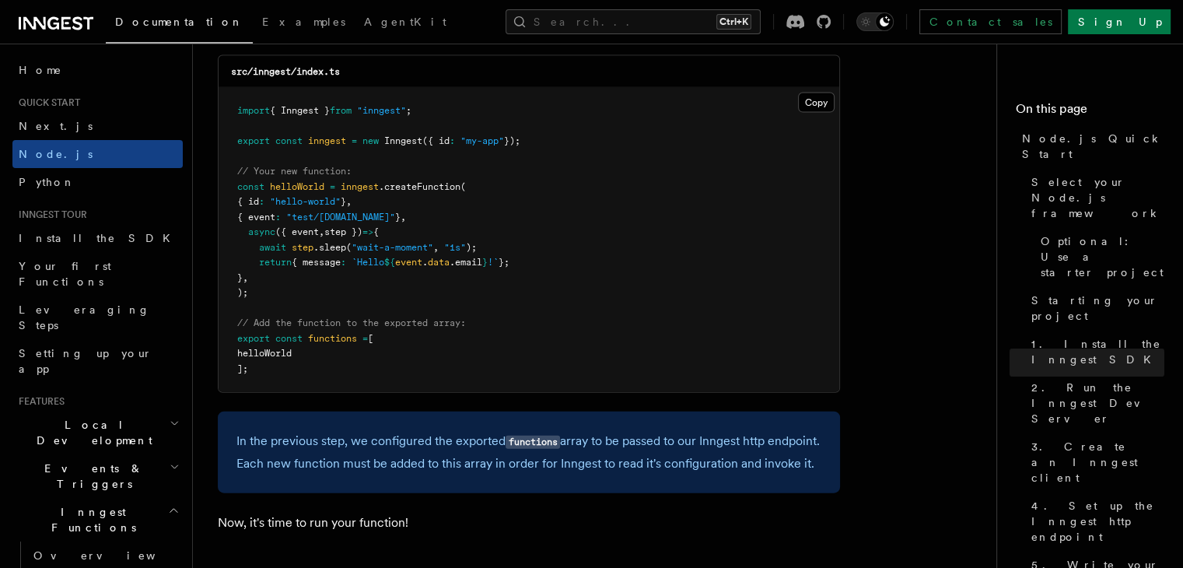
scroll to position [3468, 0]
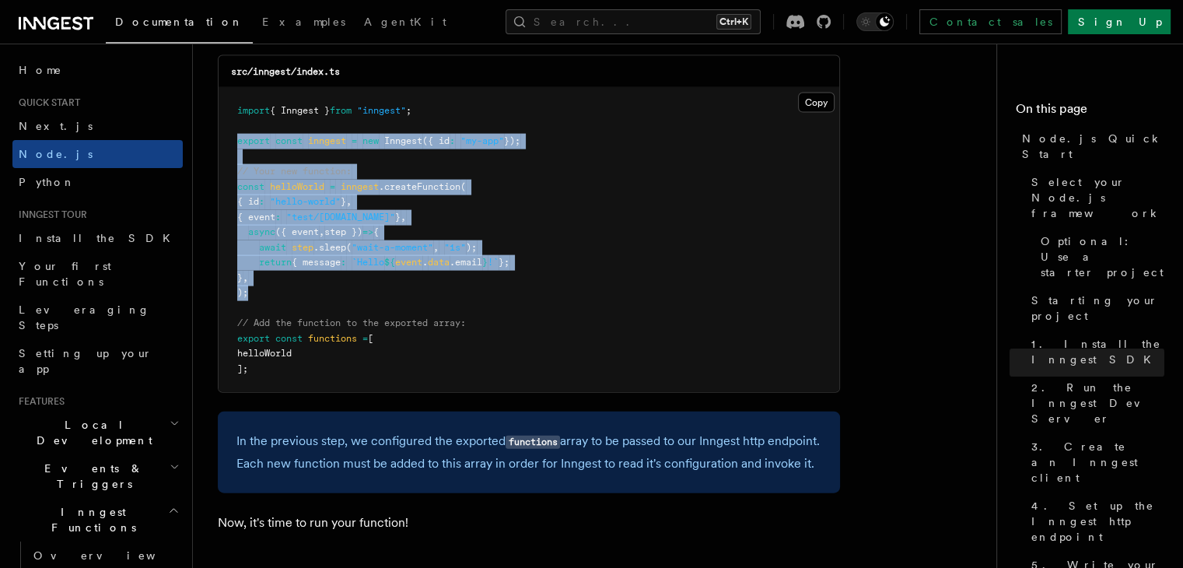
drag, startPoint x: 249, startPoint y: 301, endPoint x: 224, endPoint y: 147, distance: 155.9
click at [224, 147] on pre "import { Inngest } from "inngest" ; export const inngest = new Inngest ({ id : …" at bounding box center [528, 240] width 620 height 304
click at [245, 190] on span "const" at bounding box center [250, 186] width 27 height 11
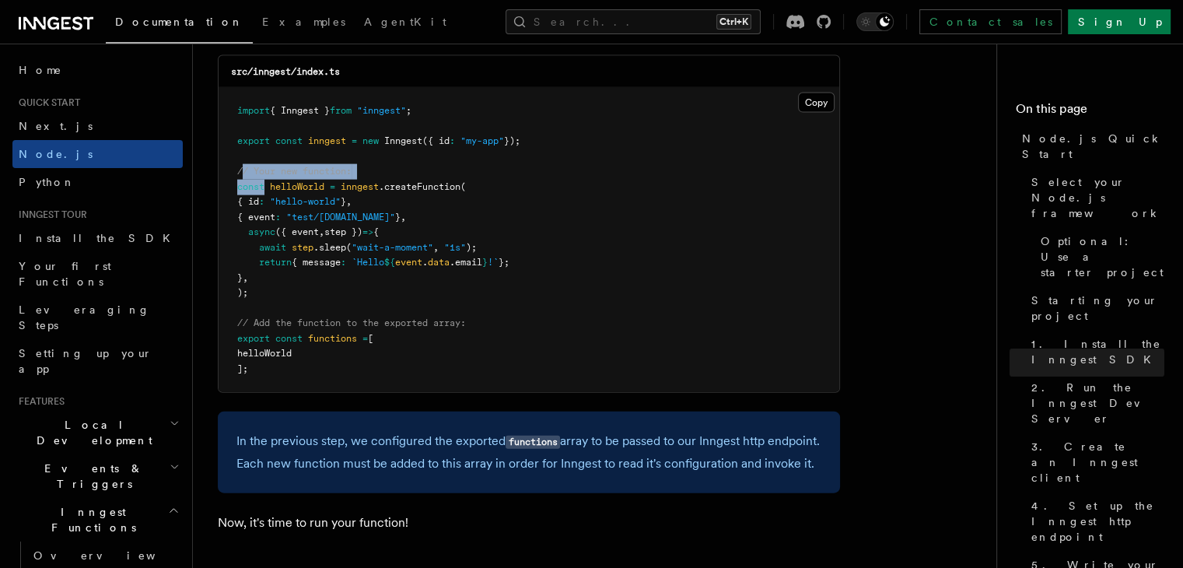
drag, startPoint x: 245, startPoint y: 190, endPoint x: 243, endPoint y: 180, distance: 10.4
click at [243, 180] on code "import { Inngest } from "inngest" ; export const inngest = new Inngest ({ id : …" at bounding box center [378, 239] width 283 height 269
click at [243, 176] on span "// Your new function:" at bounding box center [294, 171] width 114 height 11
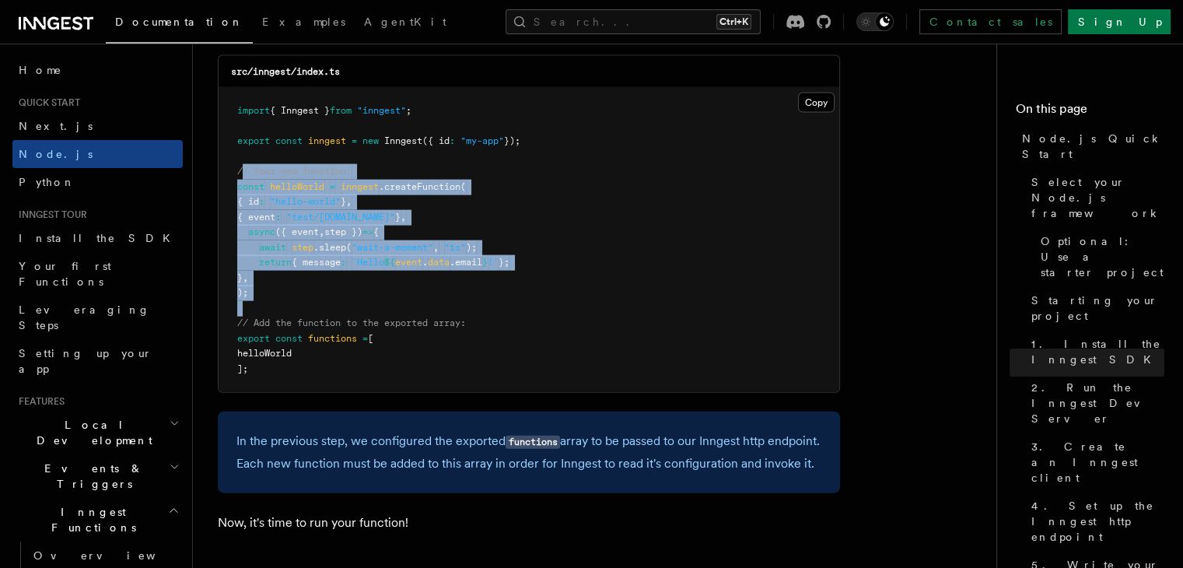
drag, startPoint x: 243, startPoint y: 180, endPoint x: 250, endPoint y: 306, distance: 126.1
click at [250, 306] on pre "import { Inngest } from "inngest" ; export const inngest = new Inngest ({ id : …" at bounding box center [528, 240] width 620 height 304
click at [256, 293] on pre "import { Inngest } from "inngest" ; export const inngest = new Inngest ({ id : …" at bounding box center [528, 240] width 620 height 304
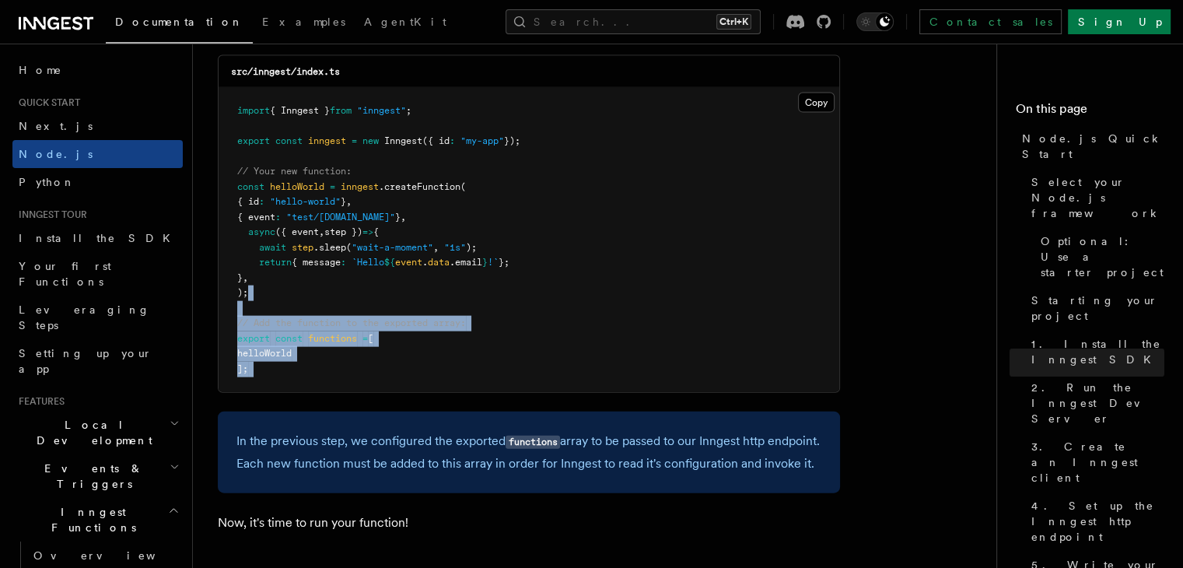
drag, startPoint x: 256, startPoint y: 293, endPoint x: 257, endPoint y: 376, distance: 82.4
click at [257, 376] on pre "import { Inngest } from "inngest" ; export const inngest = new Inngest ({ id : …" at bounding box center [528, 240] width 620 height 304
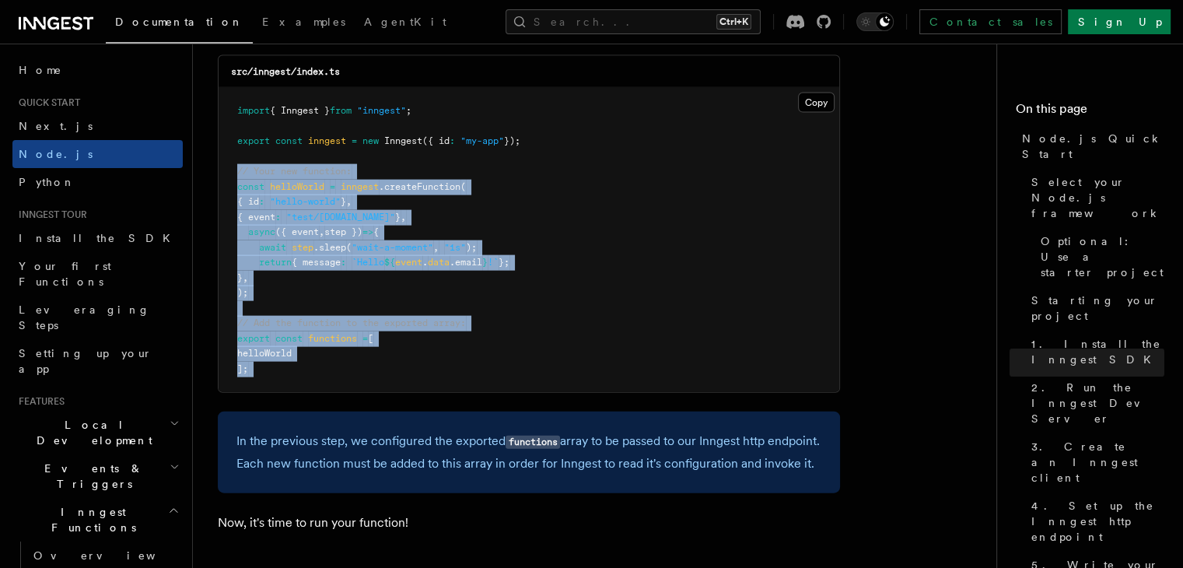
drag, startPoint x: 257, startPoint y: 376, endPoint x: 230, endPoint y: 180, distance: 197.8
click at [230, 180] on pre "import { Inngest } from "inngest" ; export const inngest = new Inngest ({ id : …" at bounding box center [528, 240] width 620 height 304
click at [544, 225] on pre "import { Inngest } from "inngest" ; export const inngest = new Inngest ({ id : …" at bounding box center [528, 240] width 620 height 304
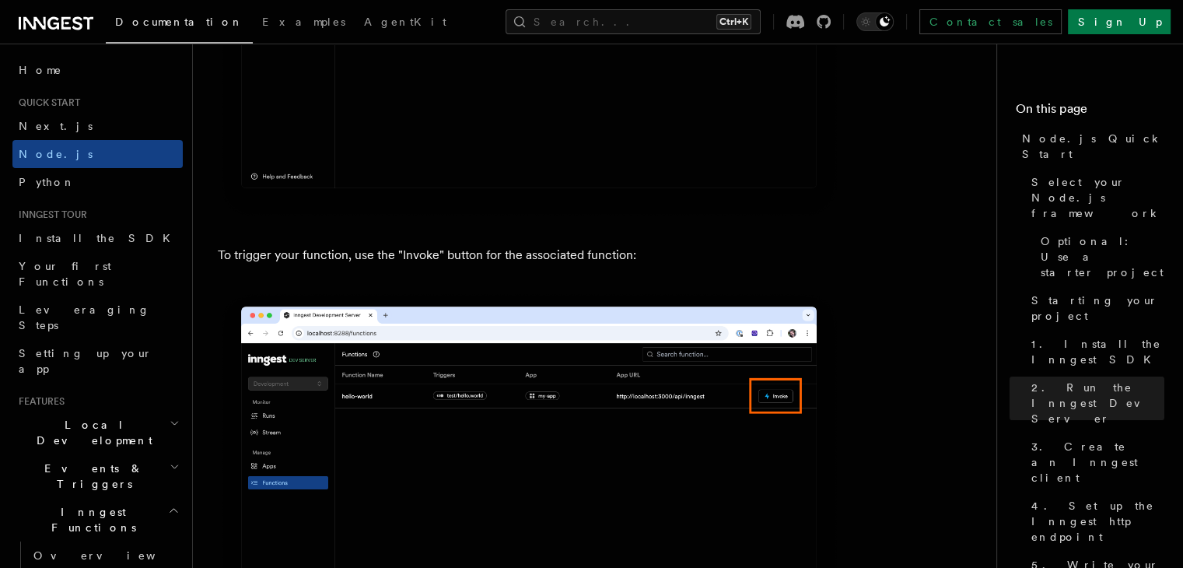
scroll to position [4515, 0]
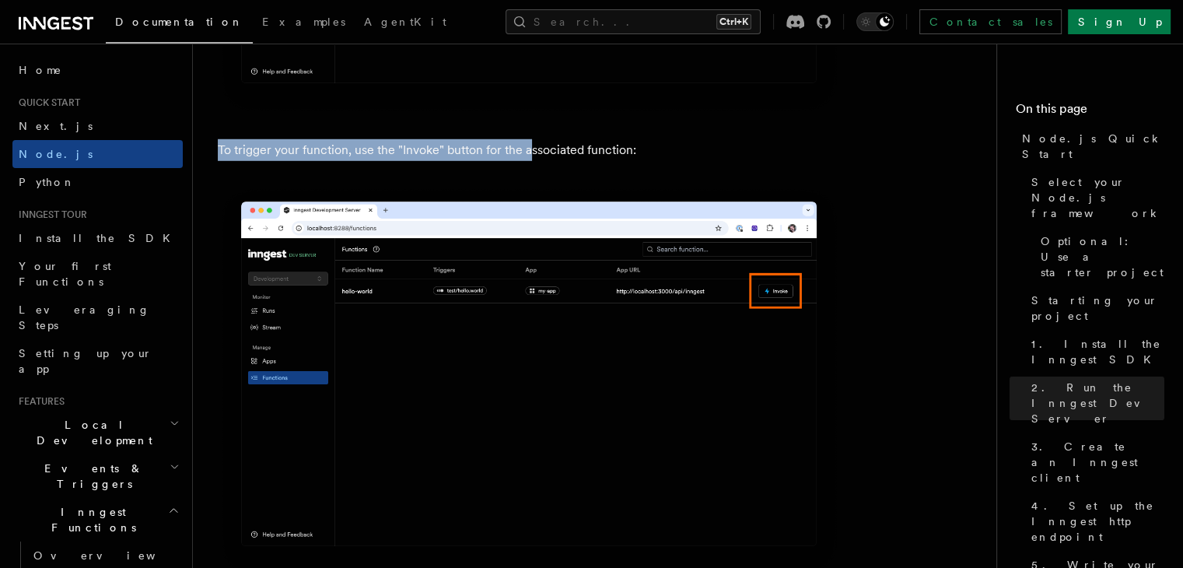
drag, startPoint x: 220, startPoint y: 183, endPoint x: 529, endPoint y: 182, distance: 308.7
click at [529, 161] on p "To trigger your function, use the "Invoke" button for the associated function:" at bounding box center [529, 150] width 622 height 22
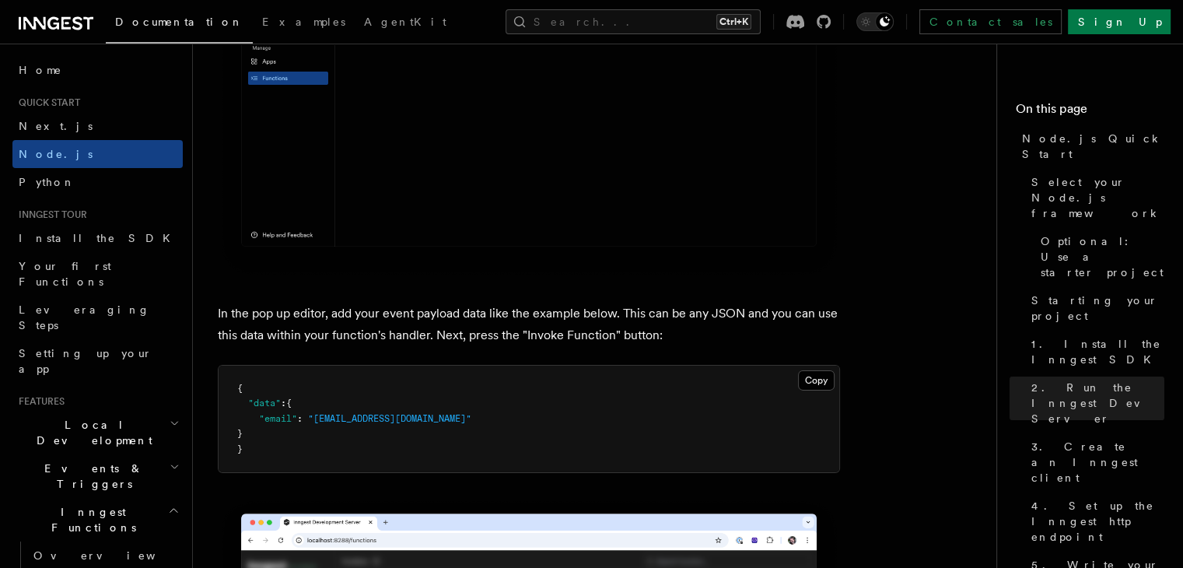
scroll to position [4949, 0]
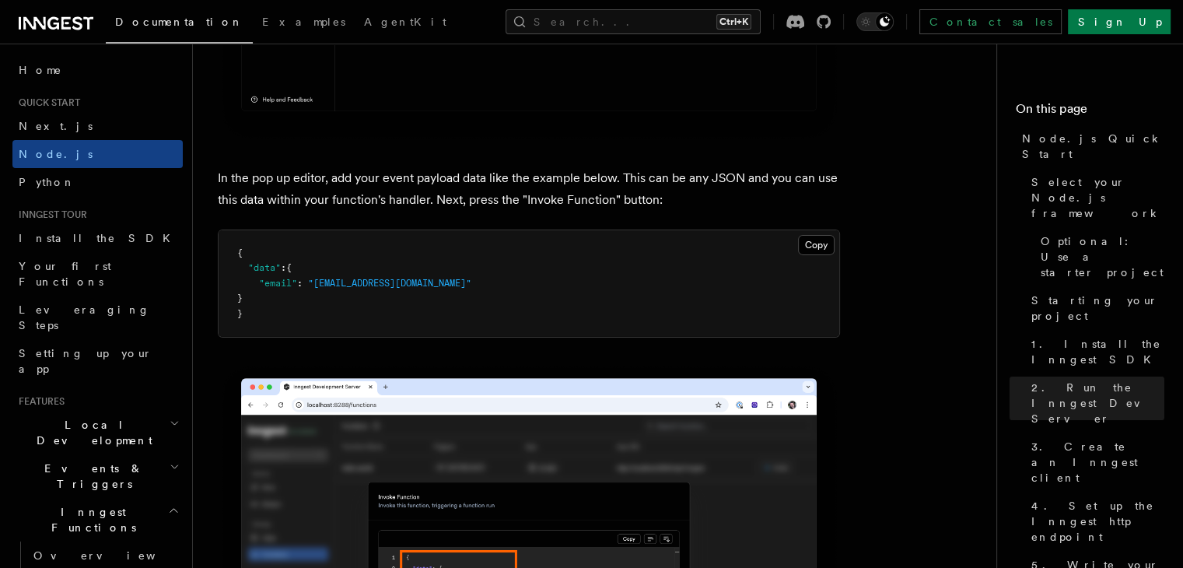
click at [233, 203] on p "In the pop up editor, add your event payload data like the example below. This …" at bounding box center [529, 189] width 622 height 44
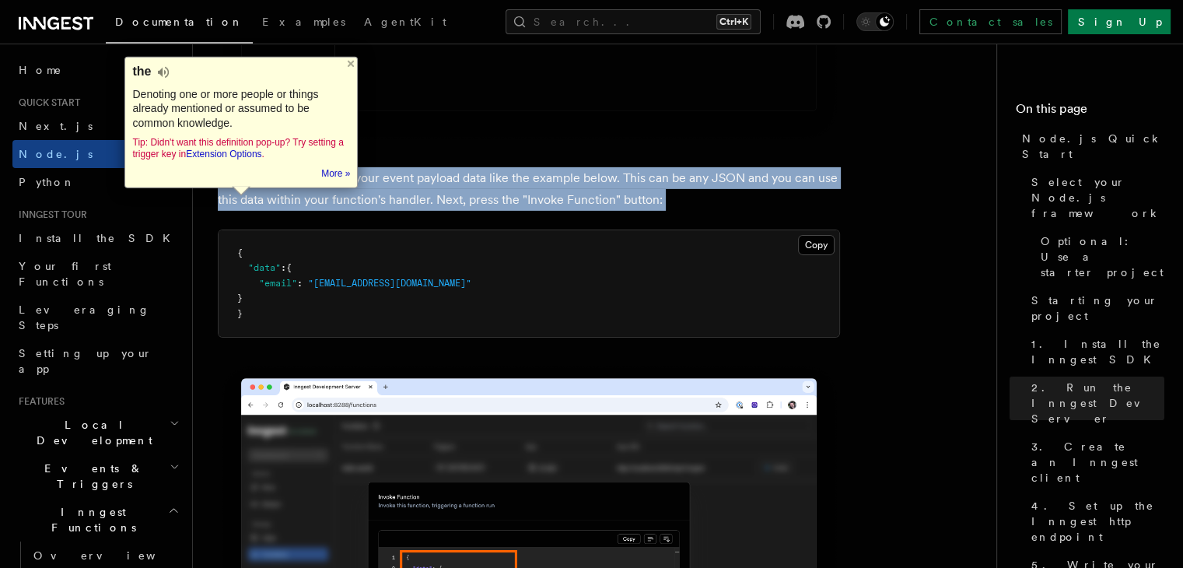
drag, startPoint x: 233, startPoint y: 203, endPoint x: 448, endPoint y: 200, distance: 214.6
click at [448, 200] on p "In the pop up editor, add your event payload data like the example below. This …" at bounding box center [529, 189] width 622 height 44
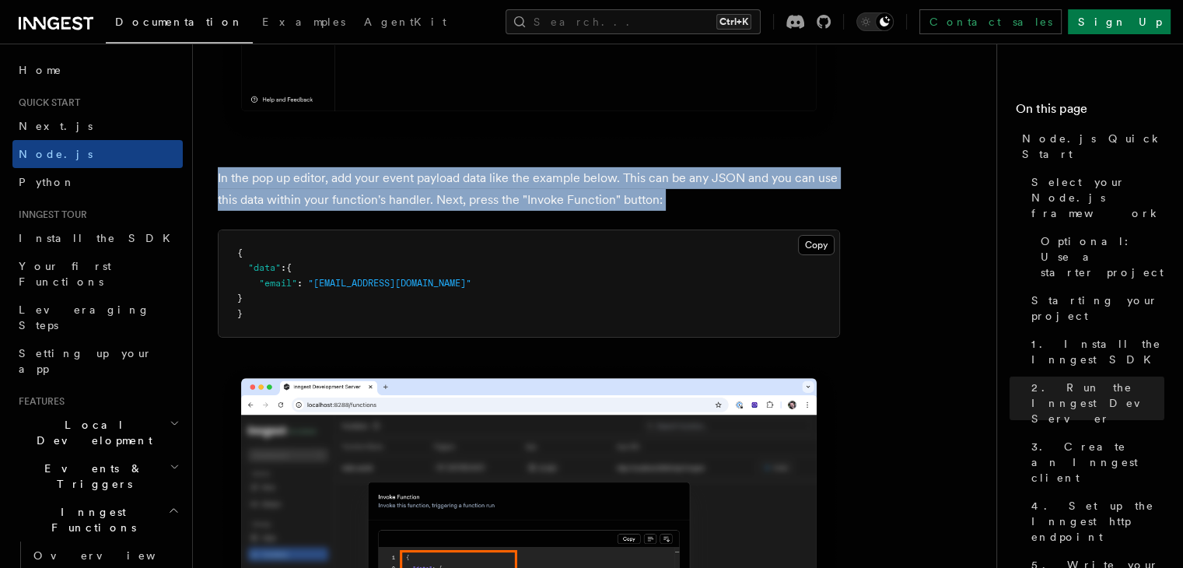
click at [448, 200] on p "In the pop up editor, add your event payload data like the example below. This …" at bounding box center [529, 189] width 622 height 44
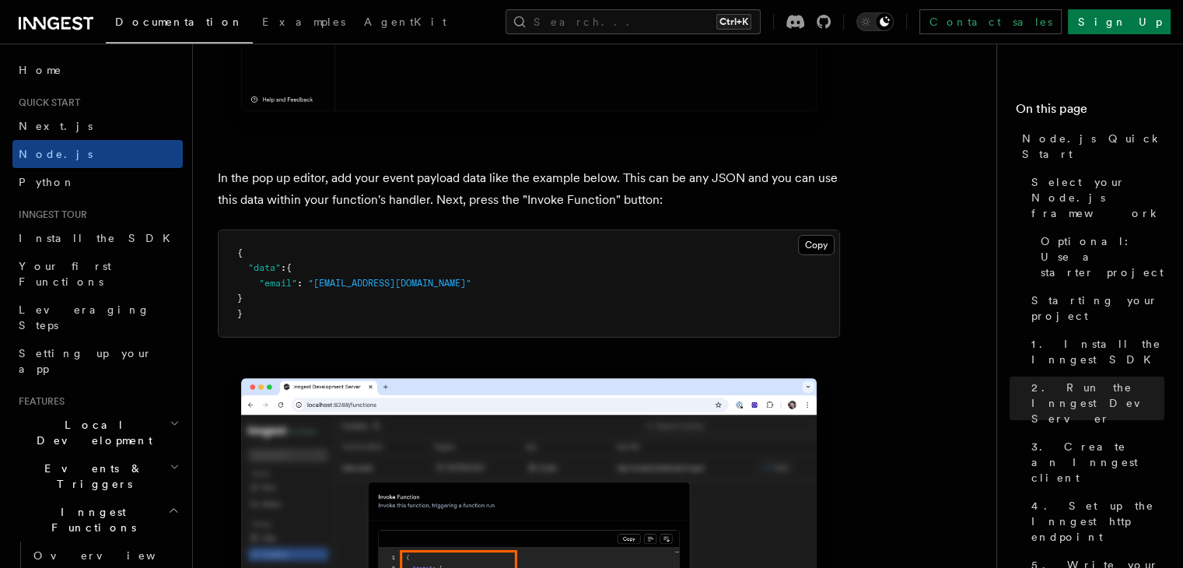
click at [234, 211] on p "In the pop up editor, add your event payload data like the example below. This …" at bounding box center [529, 189] width 622 height 44
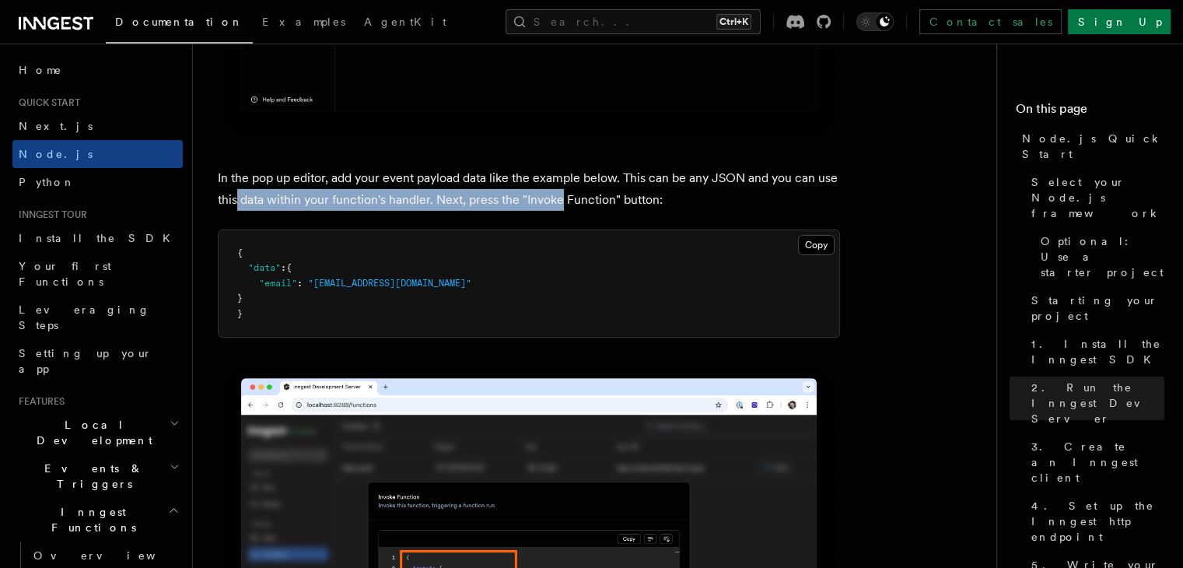
drag, startPoint x: 234, startPoint y: 229, endPoint x: 552, endPoint y: 228, distance: 318.0
click at [552, 211] on p "In the pop up editor, add your event payload data like the example below. This …" at bounding box center [529, 189] width 622 height 44
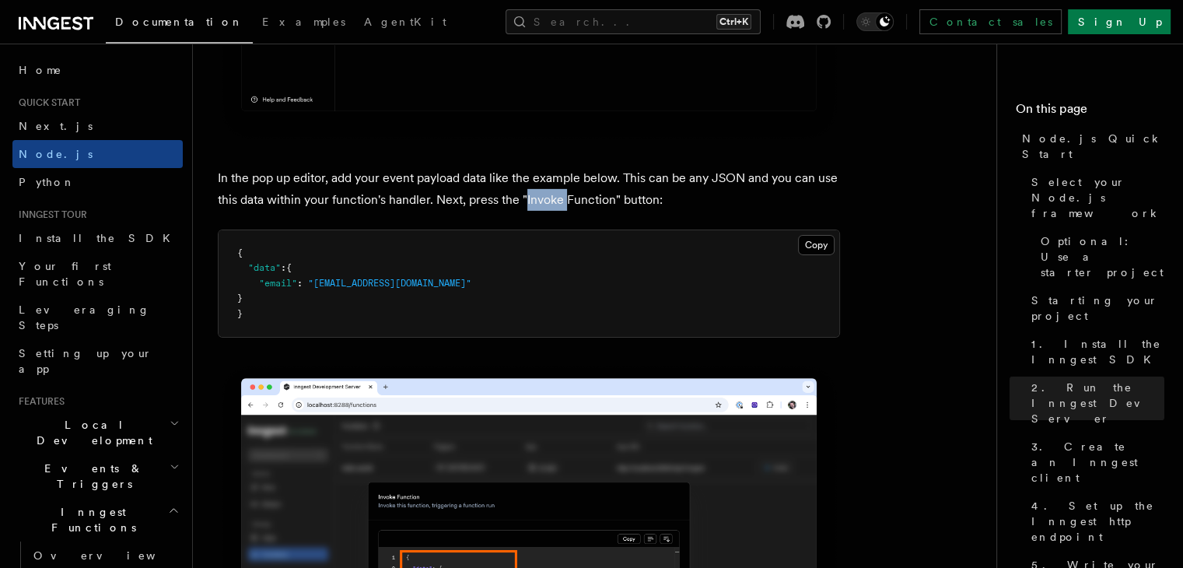
click at [552, 211] on p "In the pop up editor, add your event payload data like the example below. This …" at bounding box center [529, 189] width 622 height 44
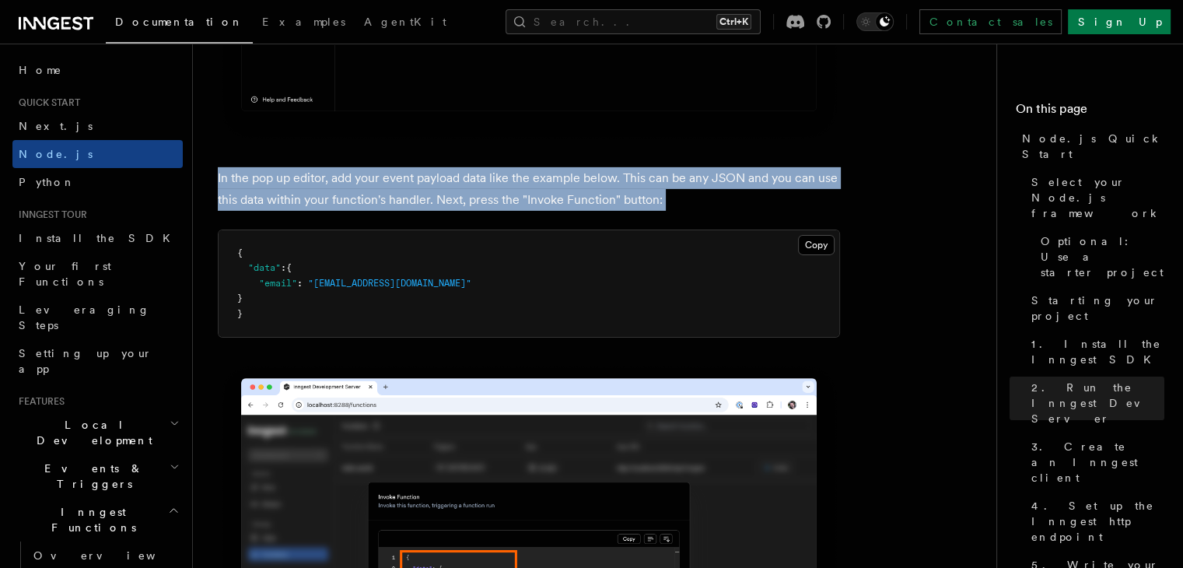
click at [552, 211] on p "In the pop up editor, add your event payload data like the example below. This …" at bounding box center [529, 189] width 622 height 44
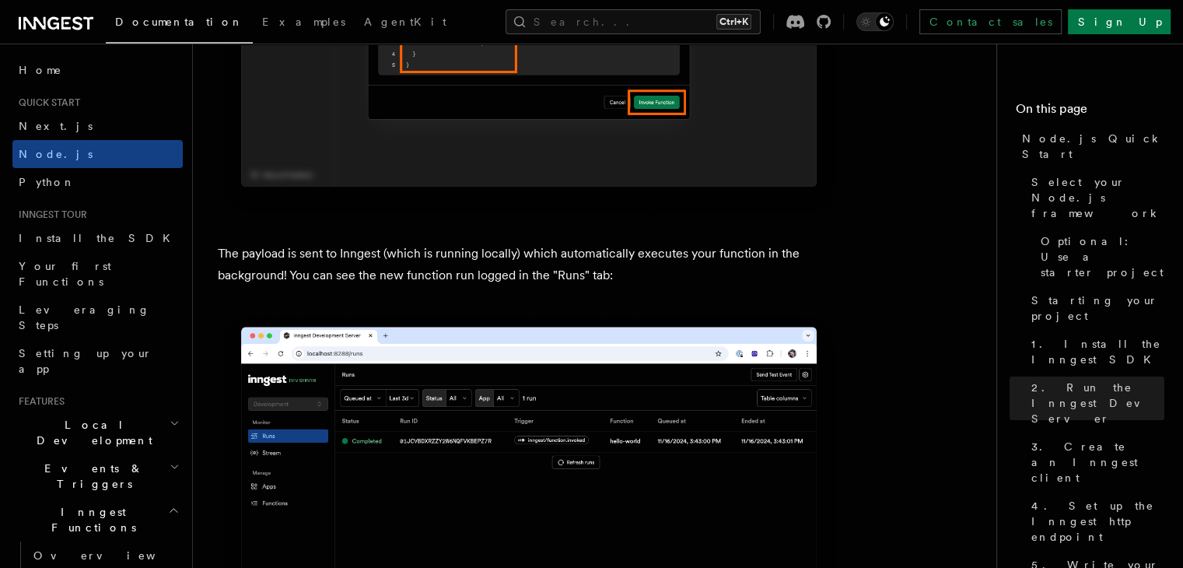
scroll to position [5461, 0]
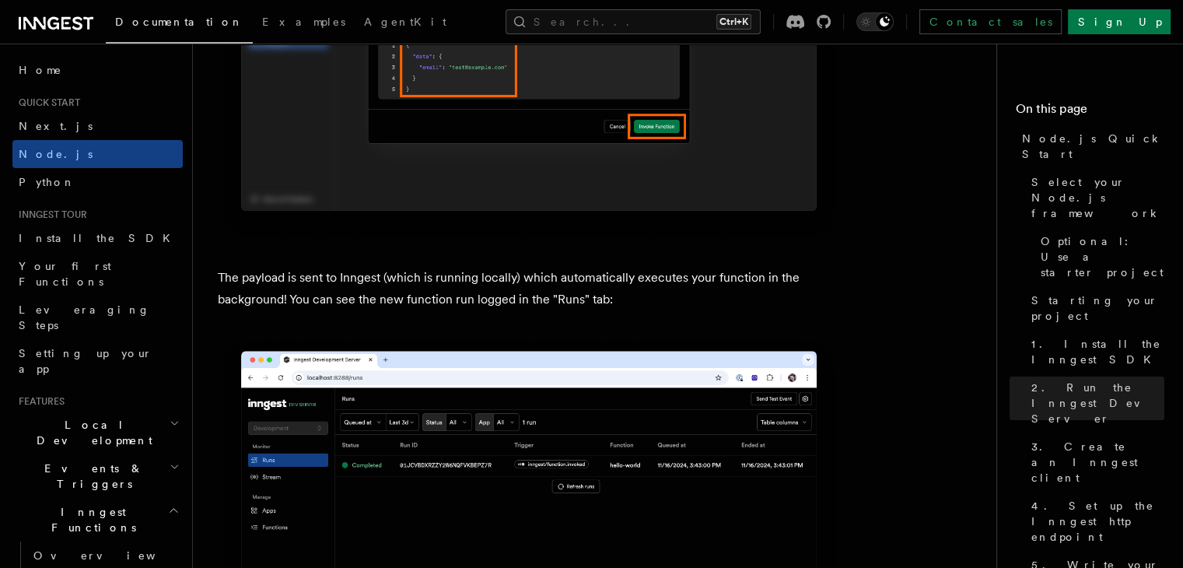
click at [235, 301] on p "The payload is sent to Inngest (which is running locally) which automatically e…" at bounding box center [529, 289] width 622 height 44
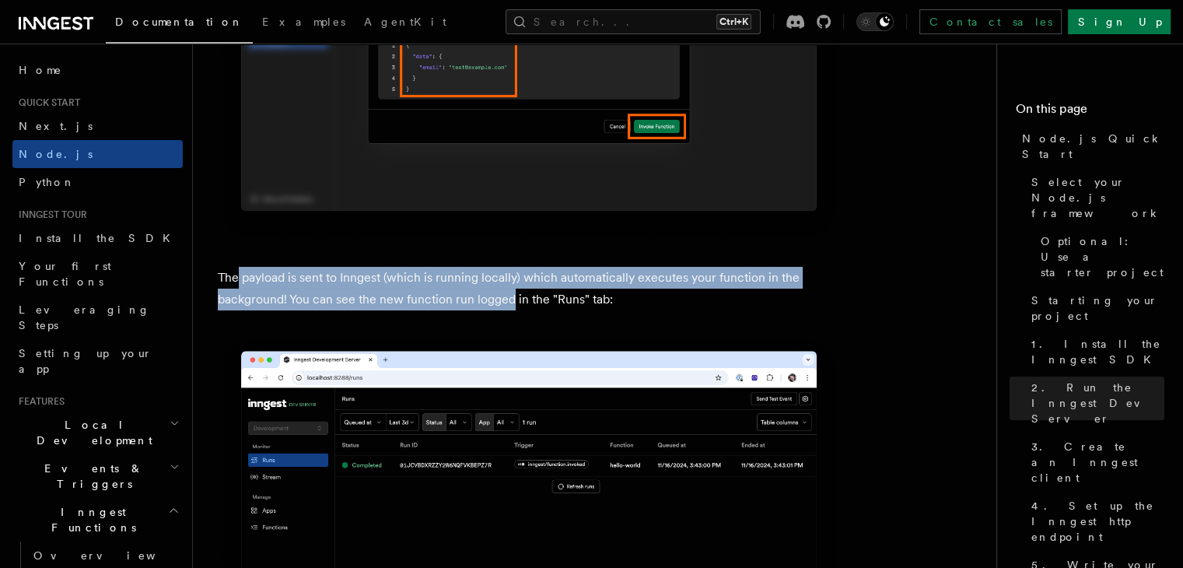
drag, startPoint x: 235, startPoint y: 301, endPoint x: 476, endPoint y: 315, distance: 241.4
click at [476, 310] on p "The payload is sent to Inngest (which is running locally) which automatically e…" at bounding box center [529, 289] width 622 height 44
click at [617, 309] on p "The payload is sent to Inngest (which is running locally) which automatically e…" at bounding box center [529, 289] width 622 height 44
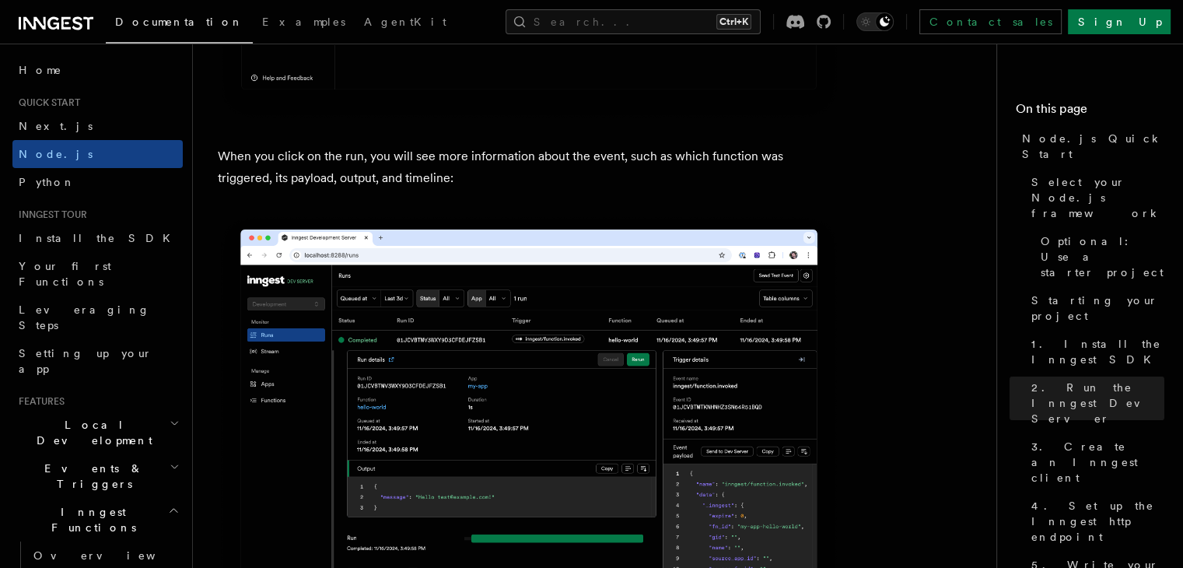
scroll to position [6070, 0]
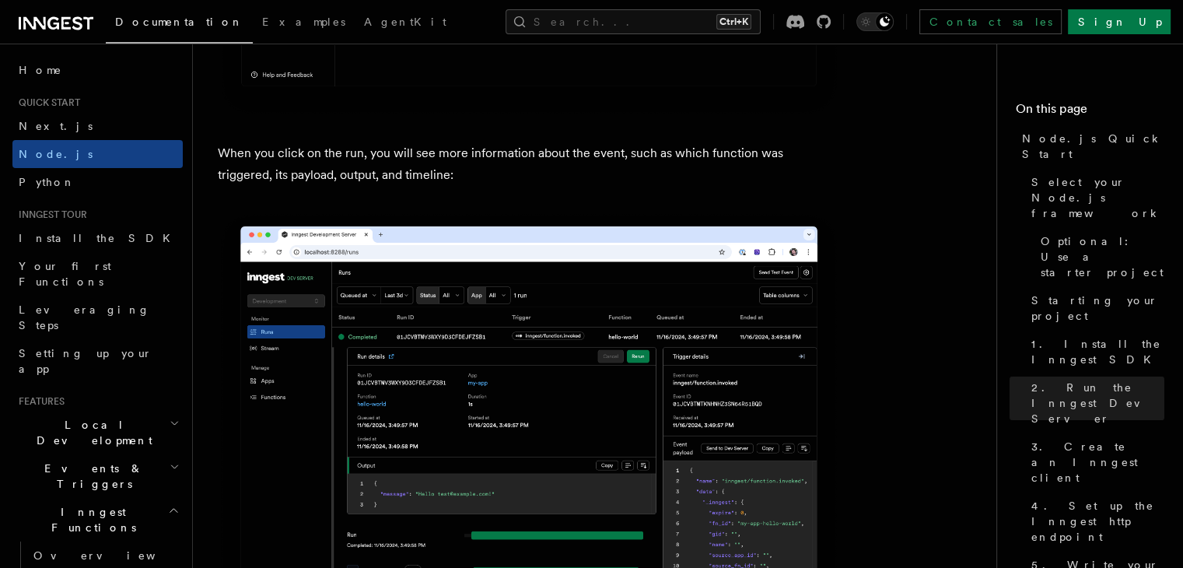
click at [264, 181] on p "When you click on the run, you will see more information about the event, such …" at bounding box center [529, 164] width 622 height 44
drag, startPoint x: 264, startPoint y: 181, endPoint x: 448, endPoint y: 189, distance: 183.6
click at [448, 186] on p "When you click on the run, you will see more information about the event, such …" at bounding box center [529, 164] width 622 height 44
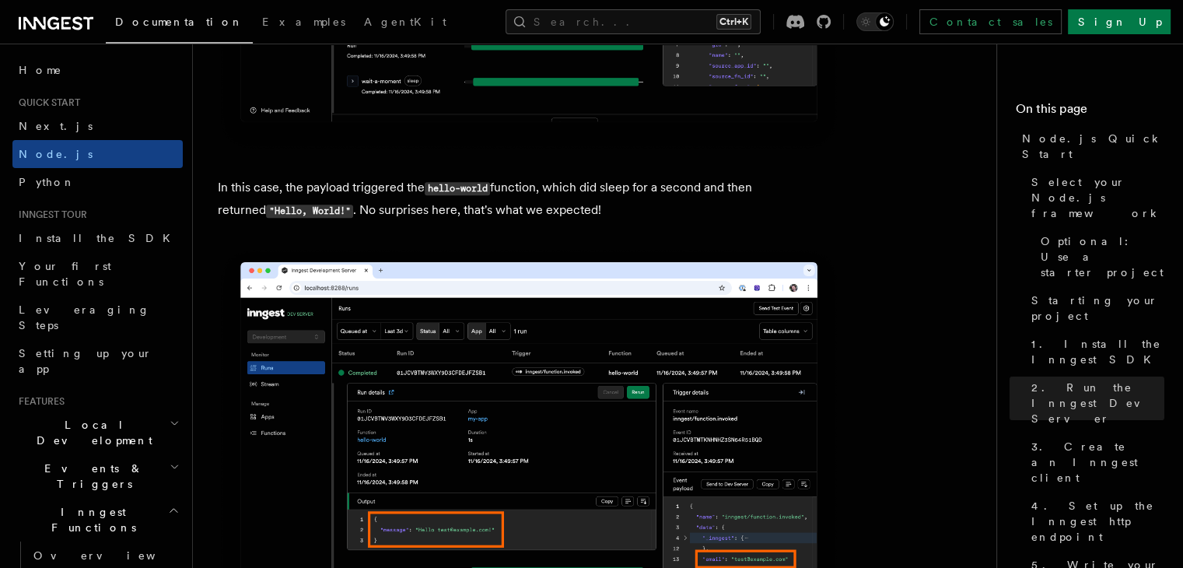
scroll to position [6561, 0]
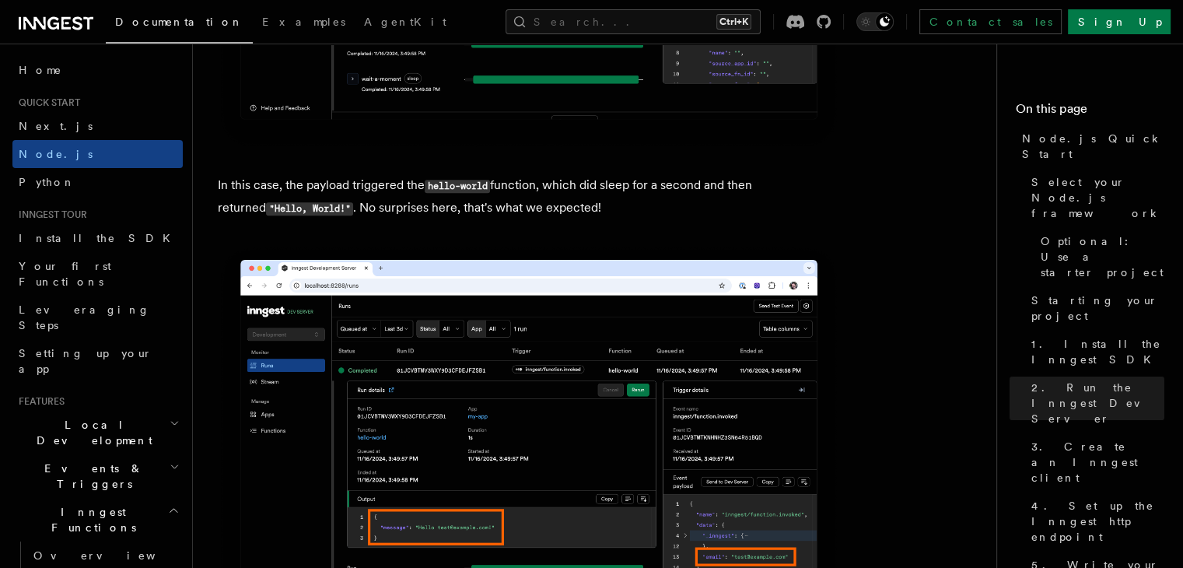
click at [232, 204] on p "In this case, the payload triggered the hello-world function, which did sleep f…" at bounding box center [529, 196] width 622 height 45
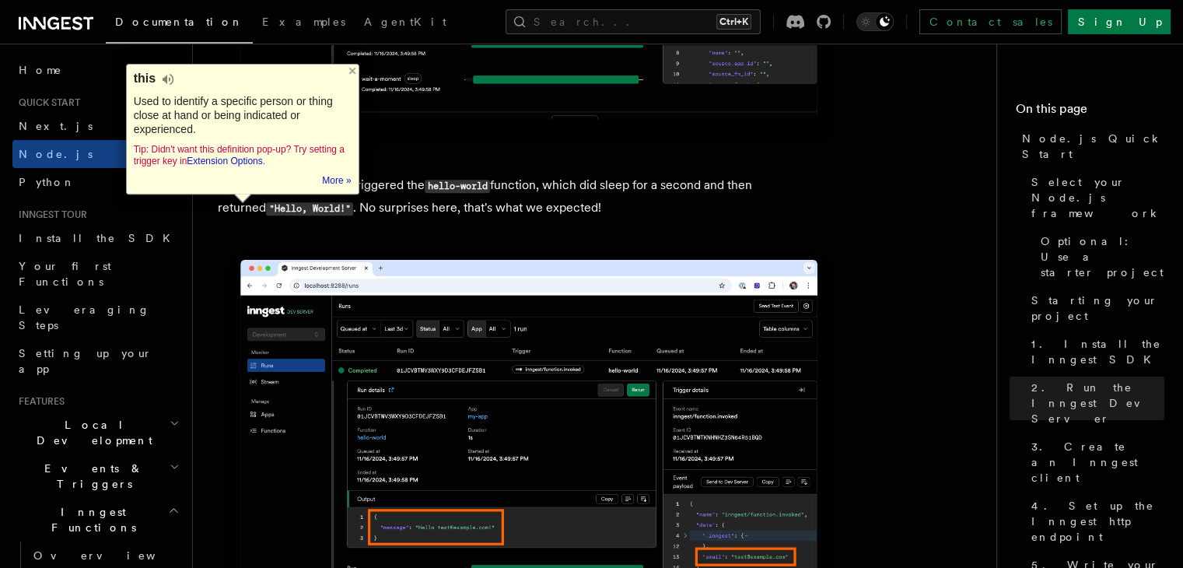
drag, startPoint x: 232, startPoint y: 204, endPoint x: 397, endPoint y: 209, distance: 164.1
click at [397, 209] on p "In this case, the payload triggered the hello-world function, which did sleep f…" at bounding box center [529, 196] width 622 height 45
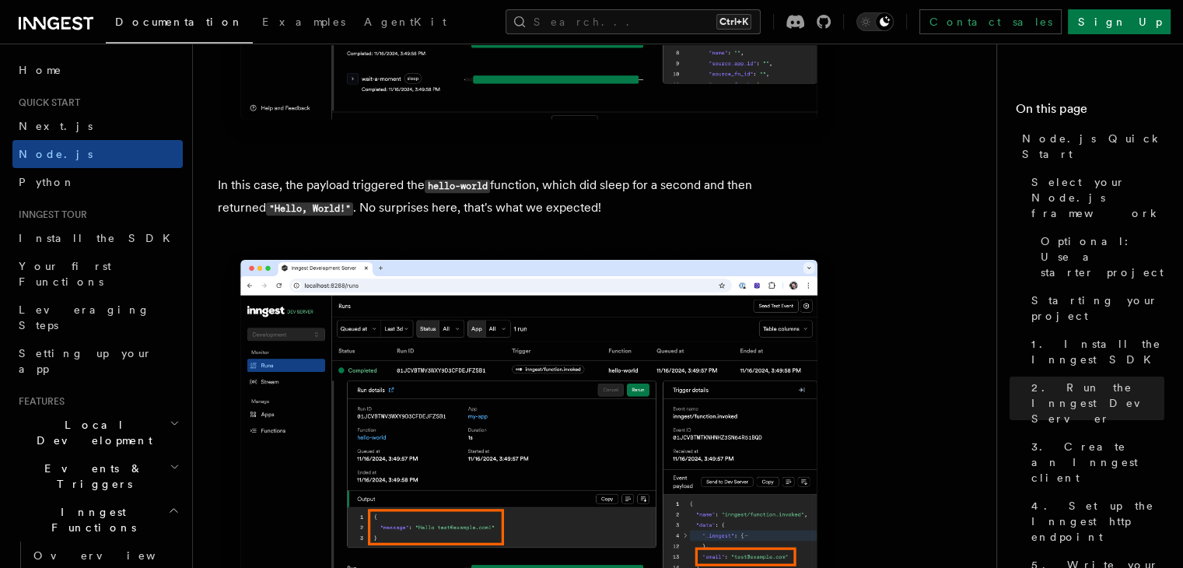
click at [397, 209] on p "In this case, the payload triggered the hello-world function, which did sleep f…" at bounding box center [529, 196] width 622 height 45
click at [525, 211] on p "In this case, the payload triggered the hello-world function, which did sleep f…" at bounding box center [529, 196] width 622 height 45
drag, startPoint x: 525, startPoint y: 211, endPoint x: 613, endPoint y: 218, distance: 88.1
click at [613, 218] on p "In this case, the payload triggered the hello-world function, which did sleep f…" at bounding box center [529, 196] width 622 height 45
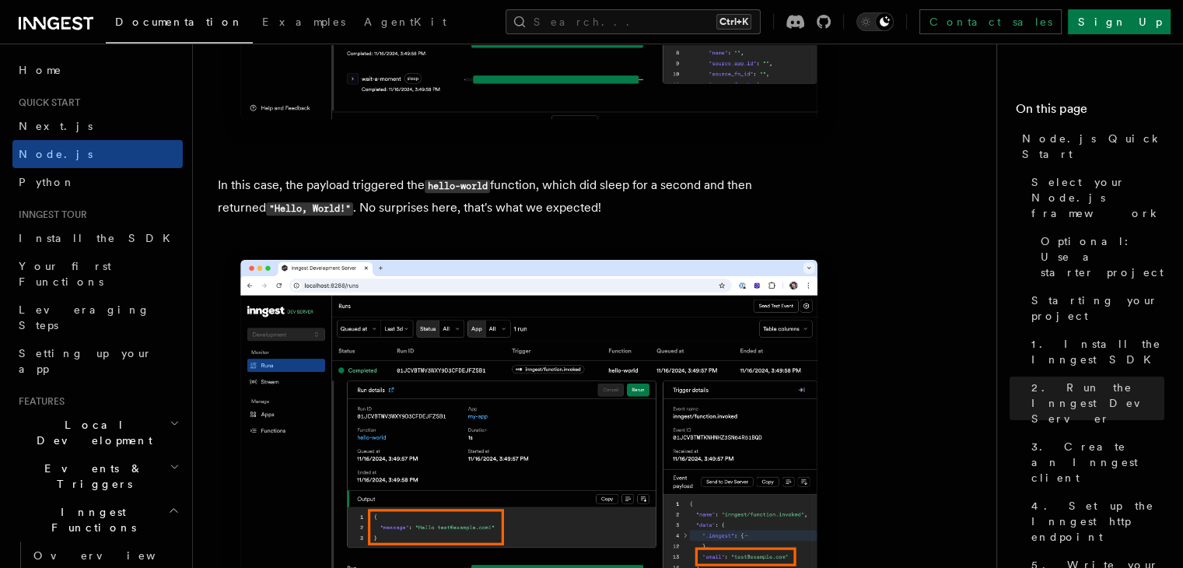
click at [569, 213] on p "In this case, the payload triggered the hello-world function, which did sleep f…" at bounding box center [529, 196] width 622 height 45
drag, startPoint x: 569, startPoint y: 213, endPoint x: 584, endPoint y: 222, distance: 17.1
click at [584, 219] on p "In this case, the payload triggered the hello-world function, which did sleep f…" at bounding box center [529, 196] width 622 height 45
click at [323, 219] on p "In this case, the payload triggered the hello-world function, which did sleep f…" at bounding box center [529, 196] width 622 height 45
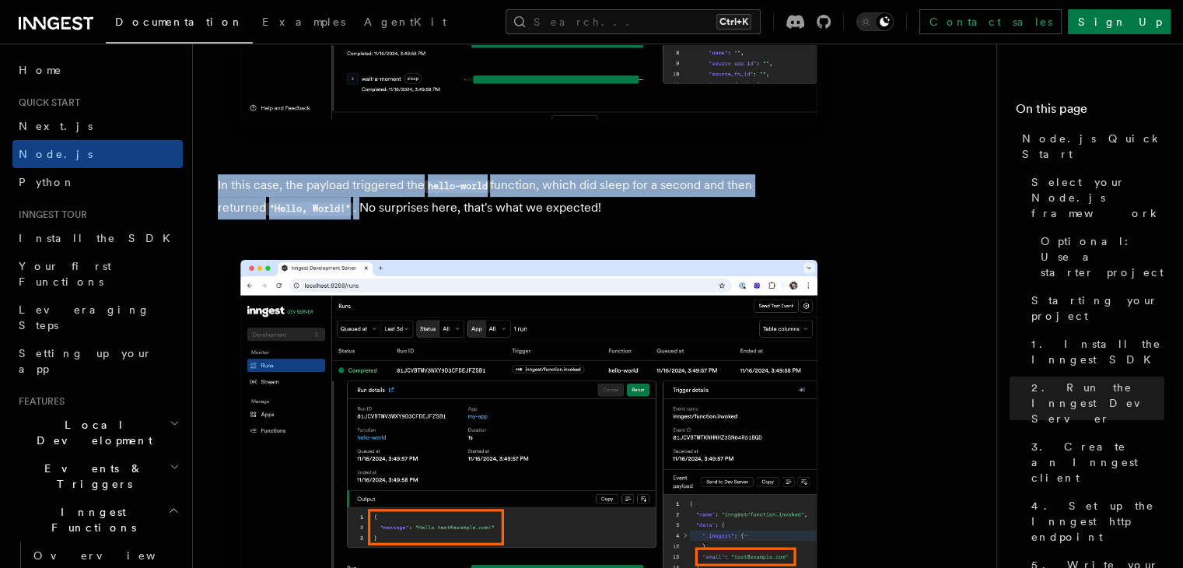
drag, startPoint x: 323, startPoint y: 235, endPoint x: 579, endPoint y: 228, distance: 255.9
click at [579, 219] on p "In this case, the payload triggered the hello-world function, which did sleep f…" at bounding box center [529, 196] width 622 height 45
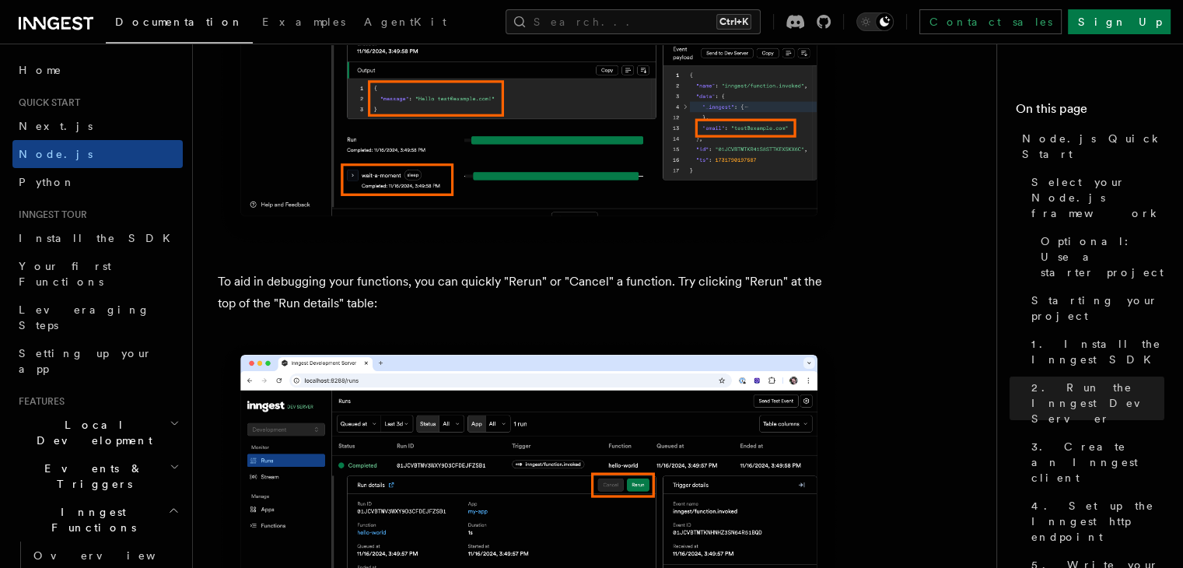
scroll to position [7056, 0]
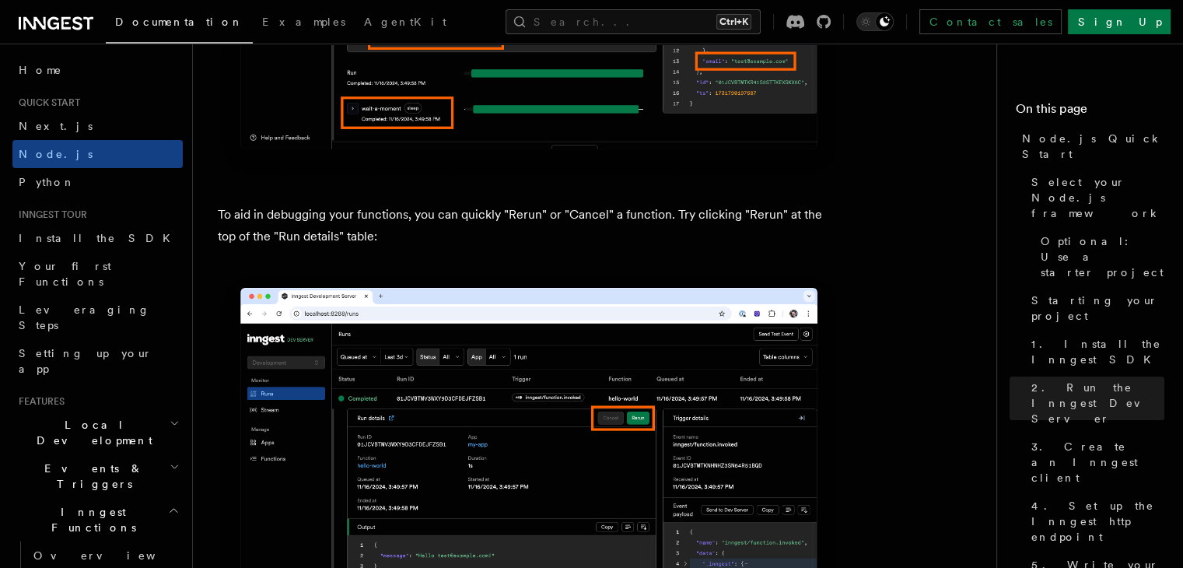
click at [223, 243] on p "To aid in debugging your functions, you can quickly "Rerun" or "Cancel" a funct…" at bounding box center [529, 226] width 622 height 44
drag, startPoint x: 223, startPoint y: 243, endPoint x: 769, endPoint y: 257, distance: 546.0
click at [769, 247] on p "To aid in debugging your functions, you can quickly "Rerun" or "Cancel" a funct…" at bounding box center [529, 226] width 622 height 44
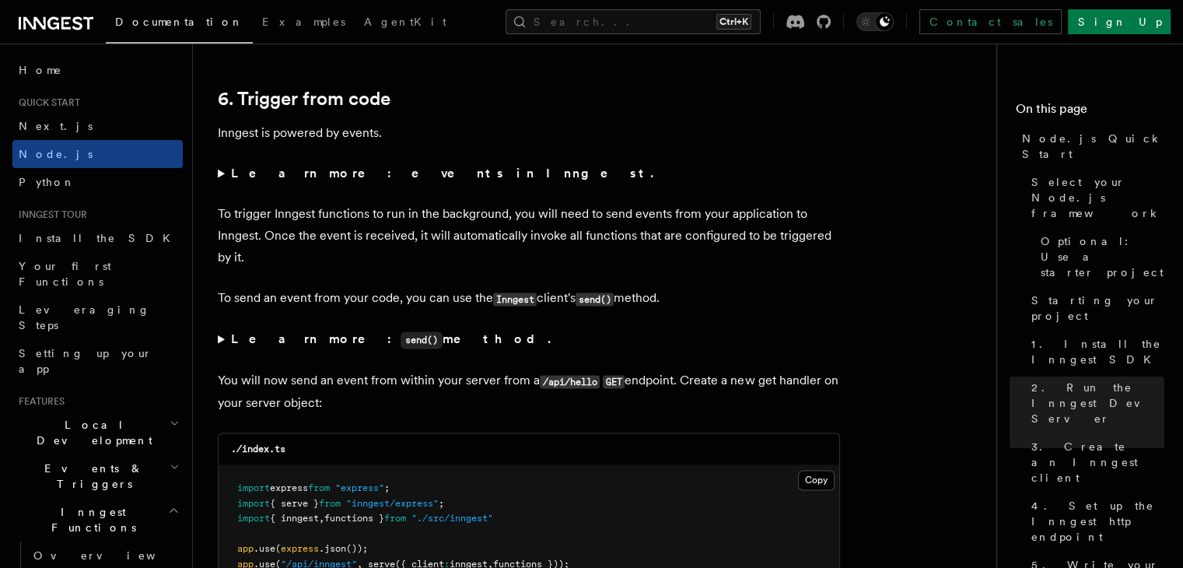
scroll to position [8230, 0]
click at [218, 243] on p "To trigger Inngest functions to run in the background, you will need to send ev…" at bounding box center [529, 233] width 622 height 65
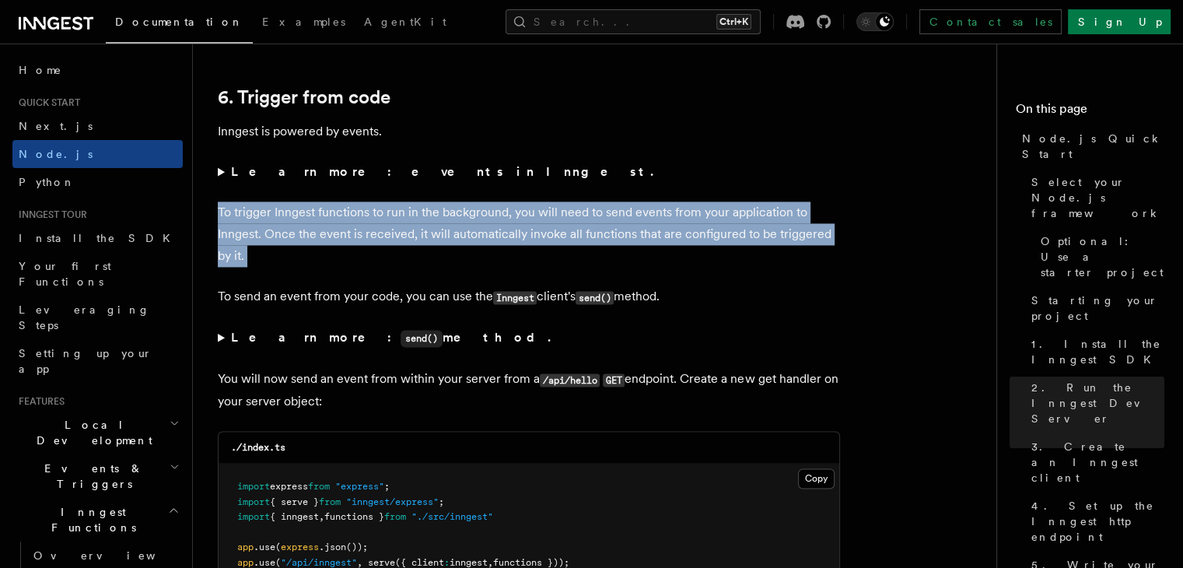
drag, startPoint x: 218, startPoint y: 243, endPoint x: 481, endPoint y: 274, distance: 265.5
click at [481, 267] on p "To trigger Inngest functions to run in the background, you will need to send ev…" at bounding box center [529, 233] width 622 height 65
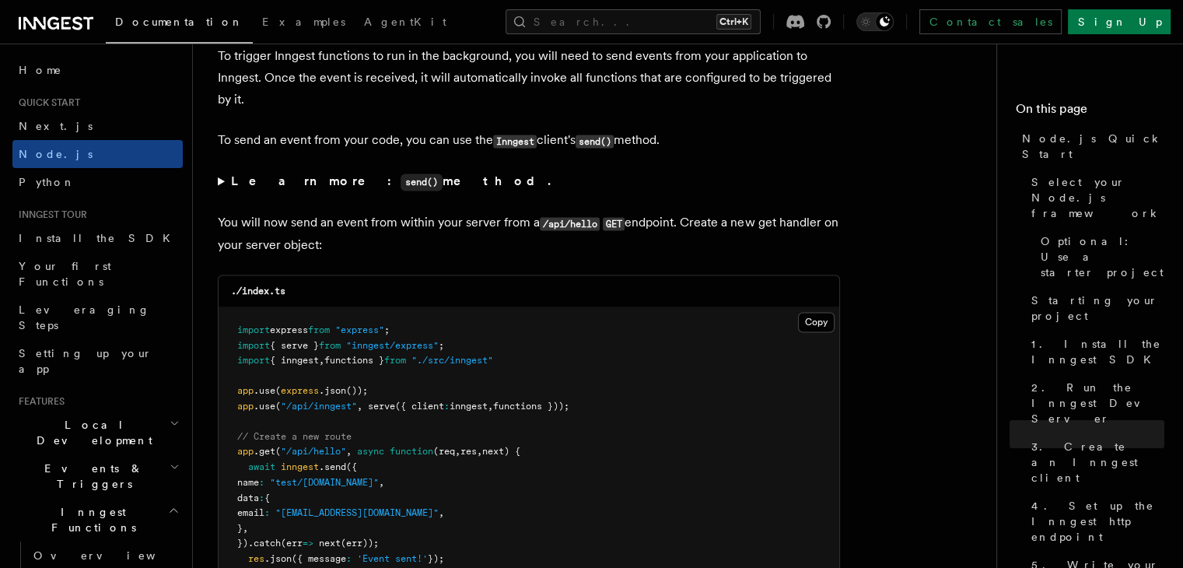
scroll to position [8386, 0]
click at [236, 253] on p "You will now send an event from within your server from a /api/hello GET endpoi…" at bounding box center [529, 234] width 622 height 44
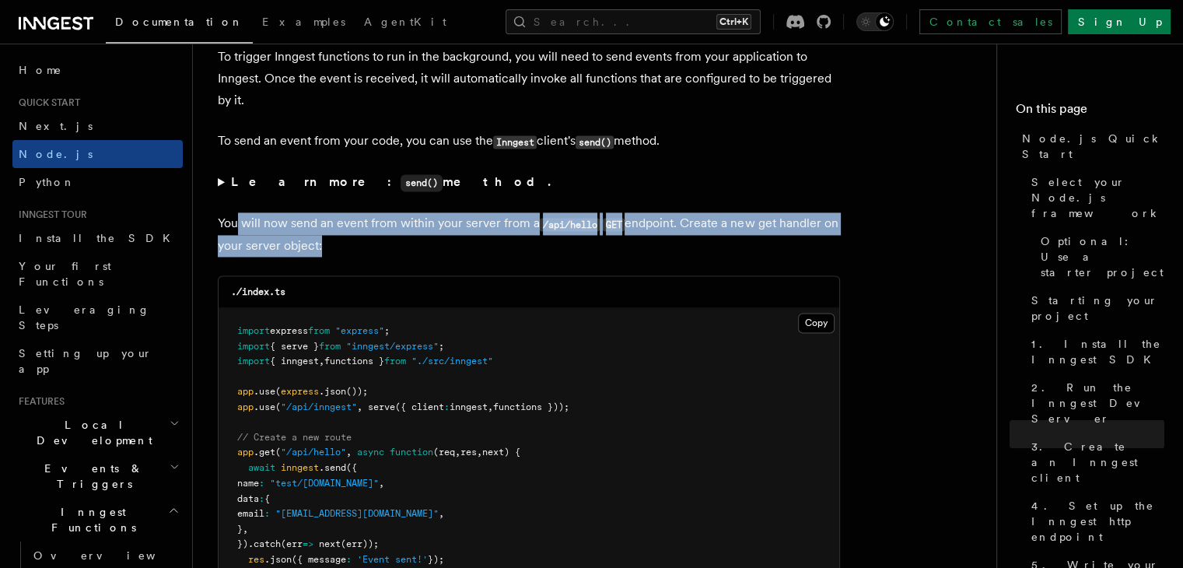
drag, startPoint x: 236, startPoint y: 253, endPoint x: 308, endPoint y: 263, distance: 72.2
click at [308, 257] on p "You will now send an event from within your server from a /api/hello GET endpoi…" at bounding box center [529, 234] width 622 height 44
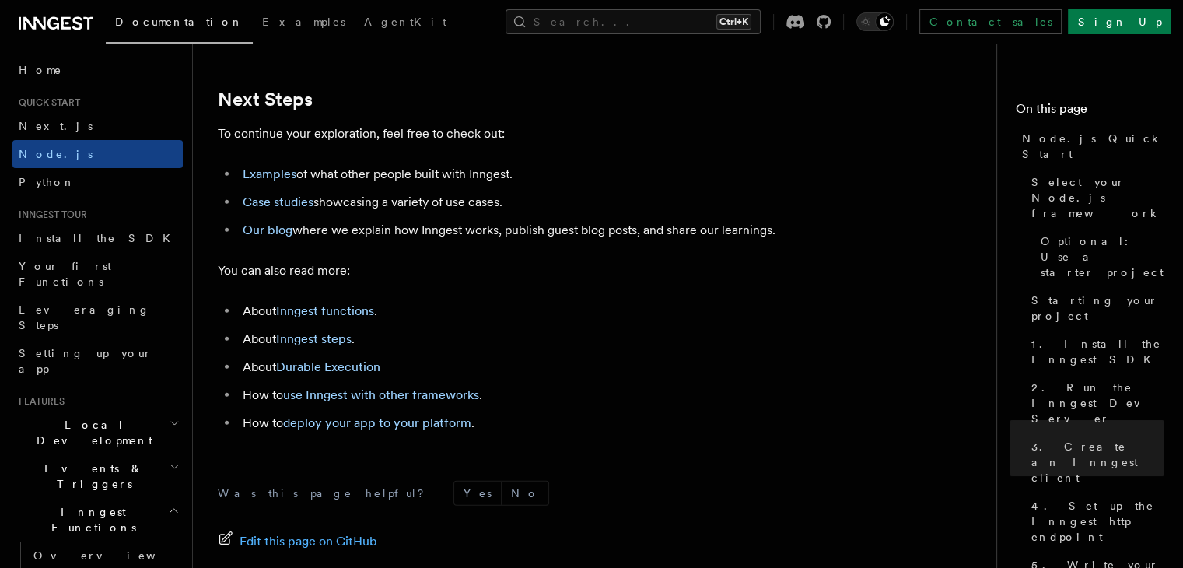
scroll to position [10241, 0]
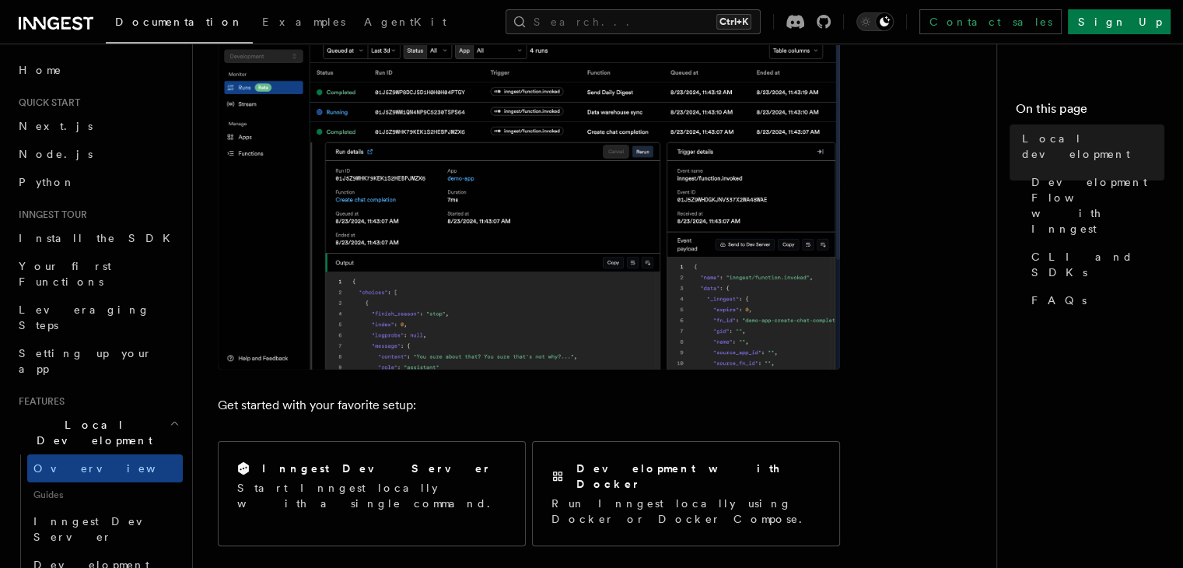
scroll to position [255, 0]
